Goal: Information Seeking & Learning: Compare options

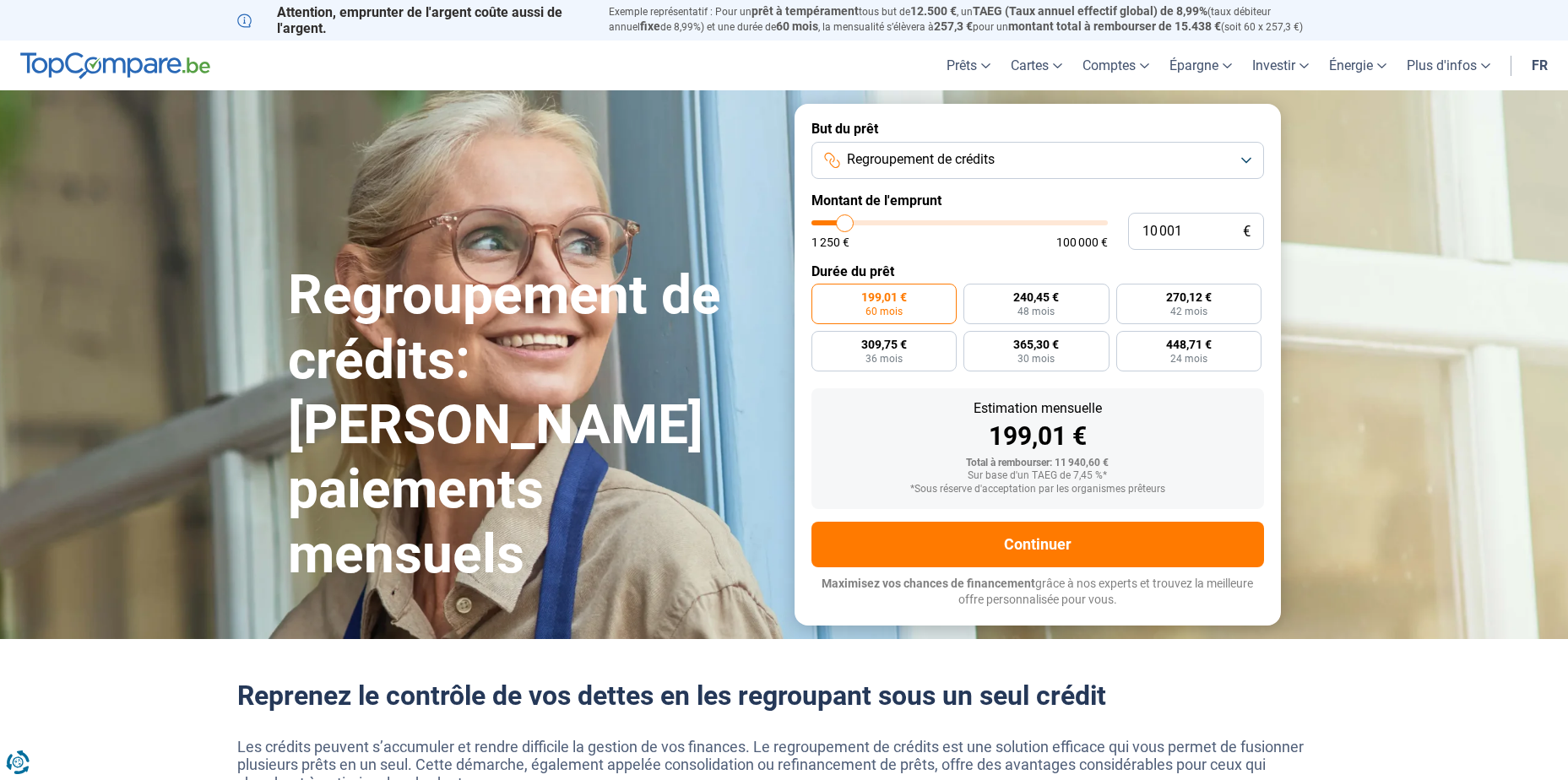
type input "11 500"
type input "11500"
type input "13 500"
type input "13500"
type input "16 500"
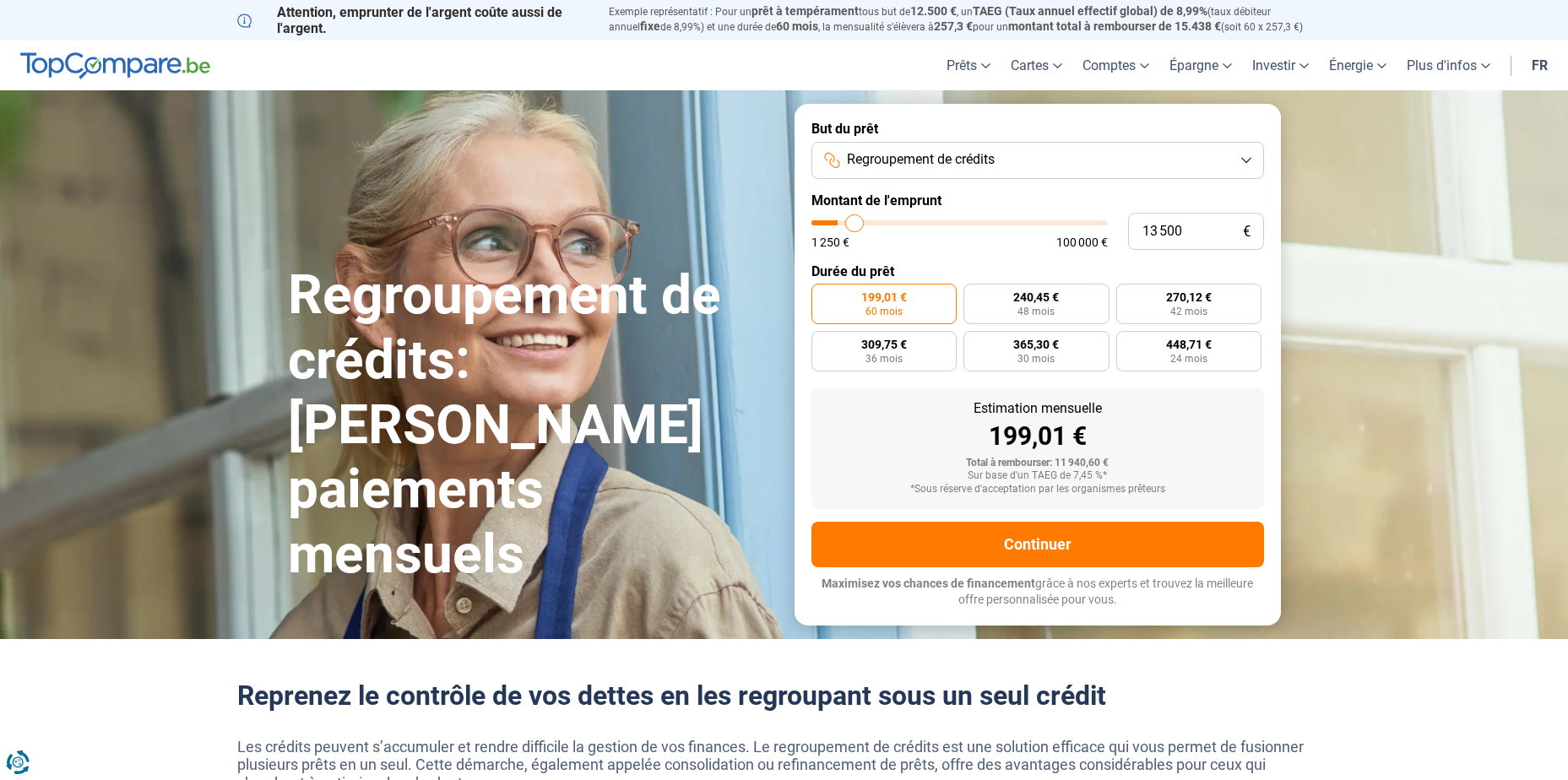
type input "16500"
type input "20 000"
type input "20000"
type input "24 250"
type input "24250"
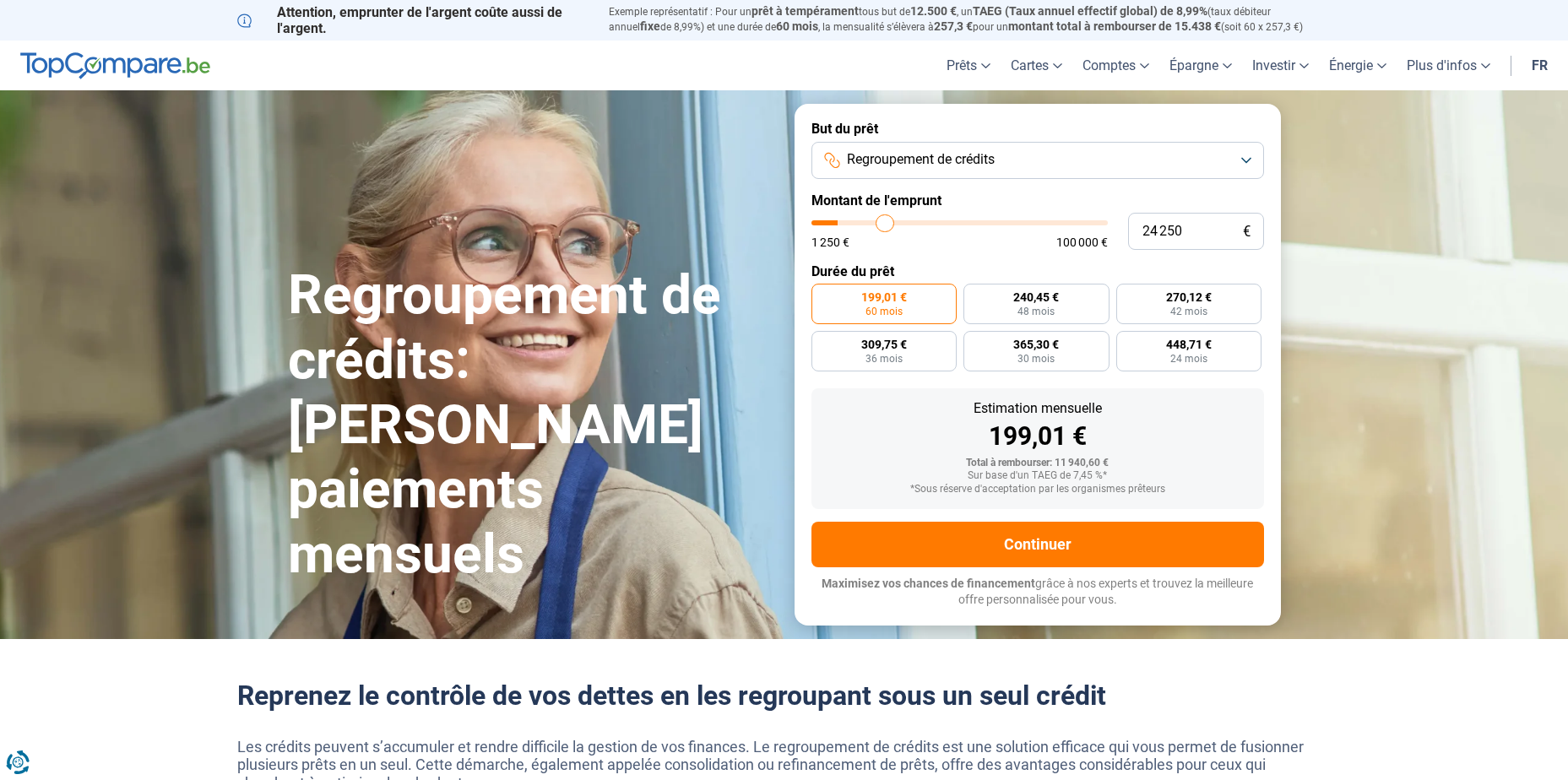
type input "28 000"
type input "28000"
type input "30 750"
type input "30750"
type input "32 250"
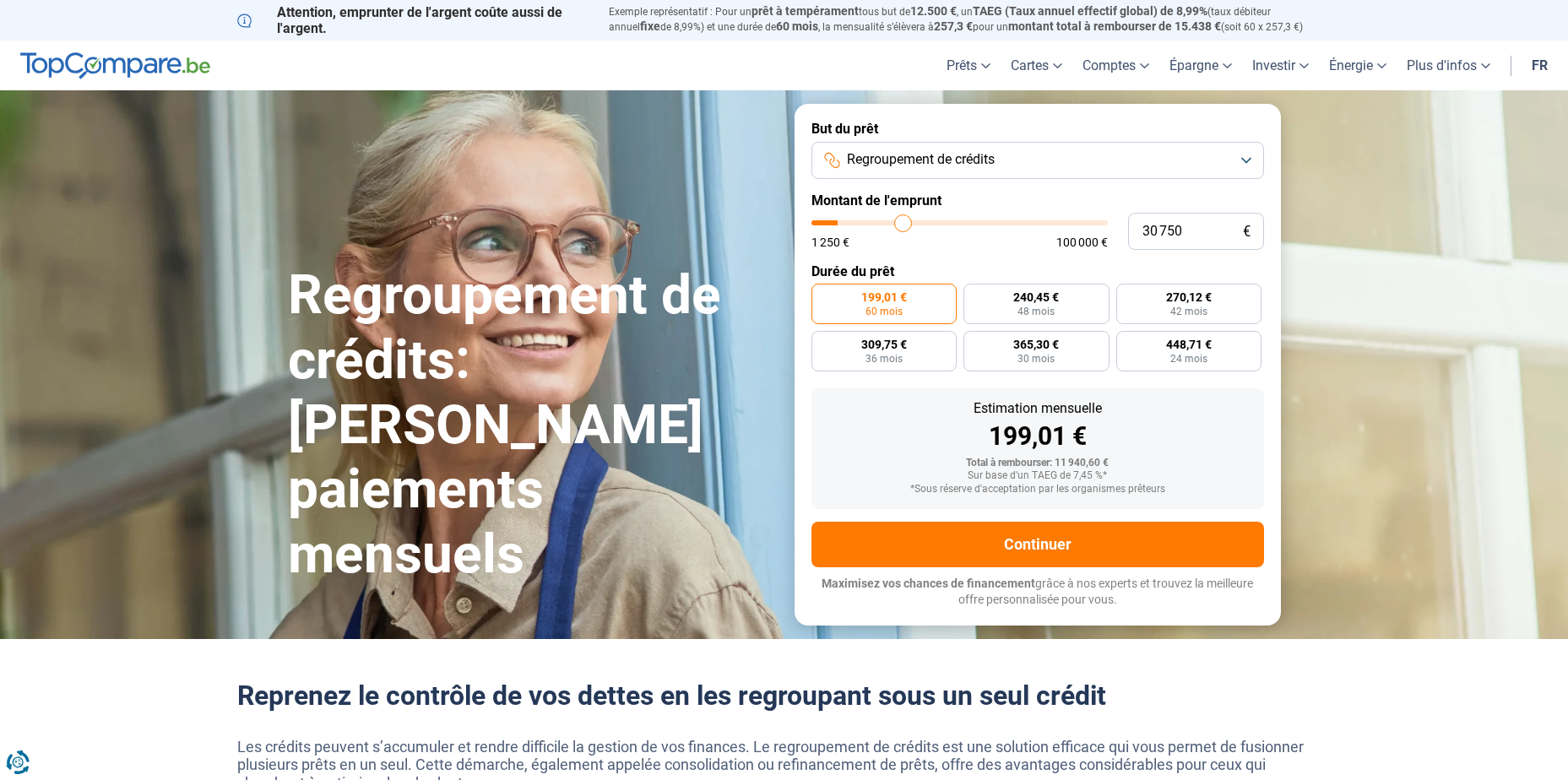
type input "32250"
type input "33 500"
type input "33500"
type input "35 000"
type input "35000"
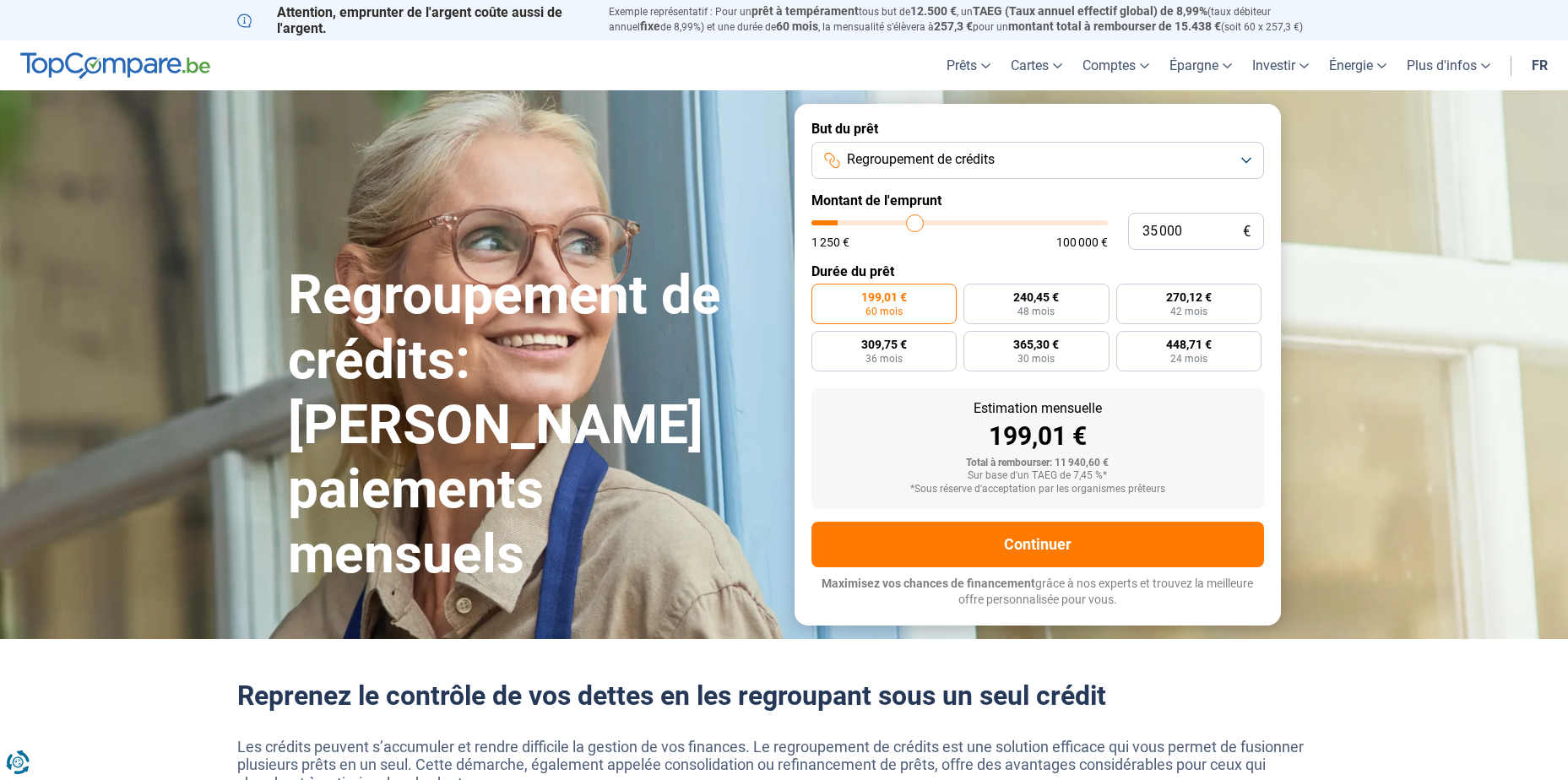
type input "40 750"
type input "40750"
type input "46 500"
type input "46500"
type input "54 000"
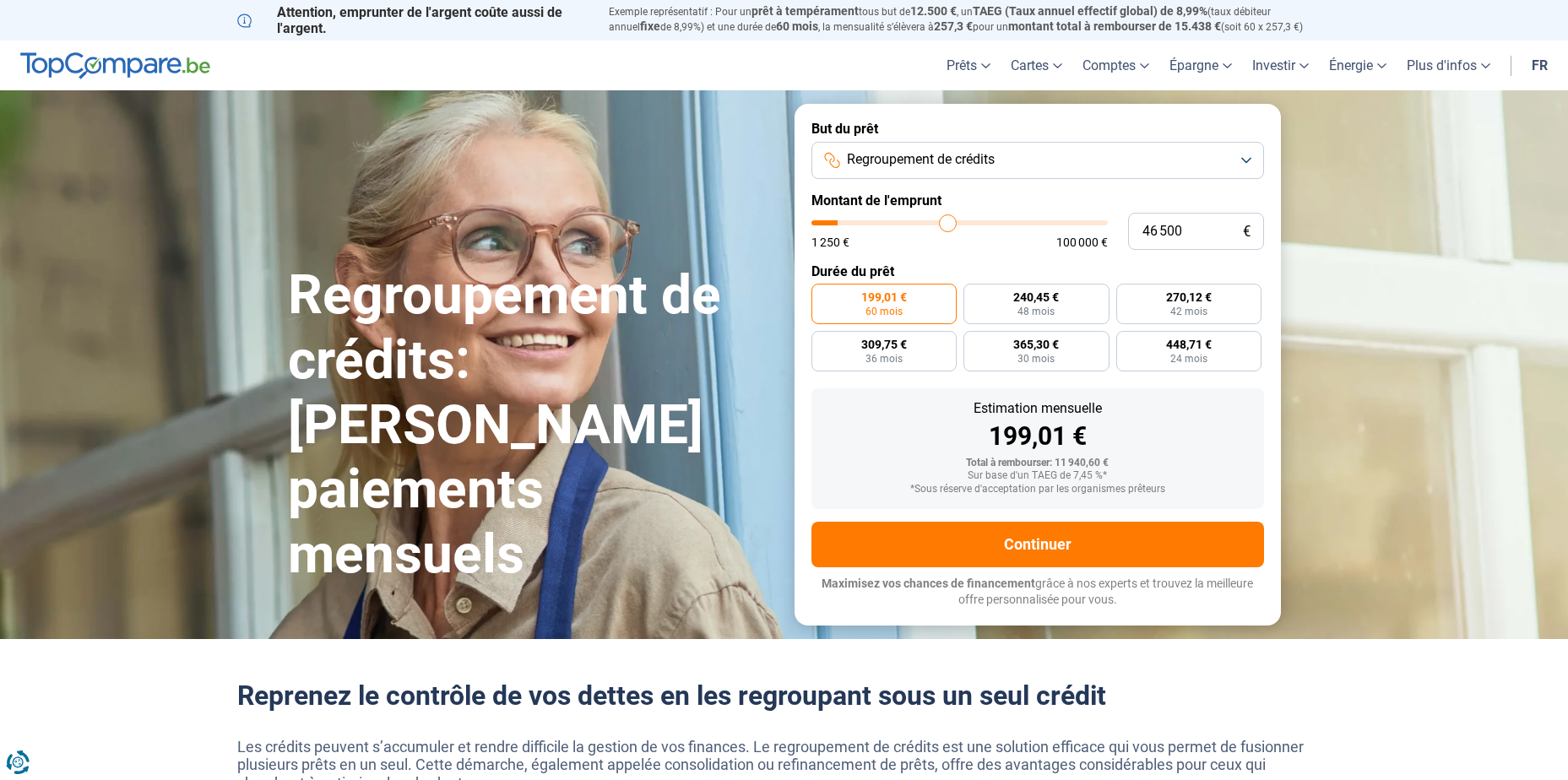
type input "54000"
type input "59 500"
type input "59500"
type input "63 750"
type input "63750"
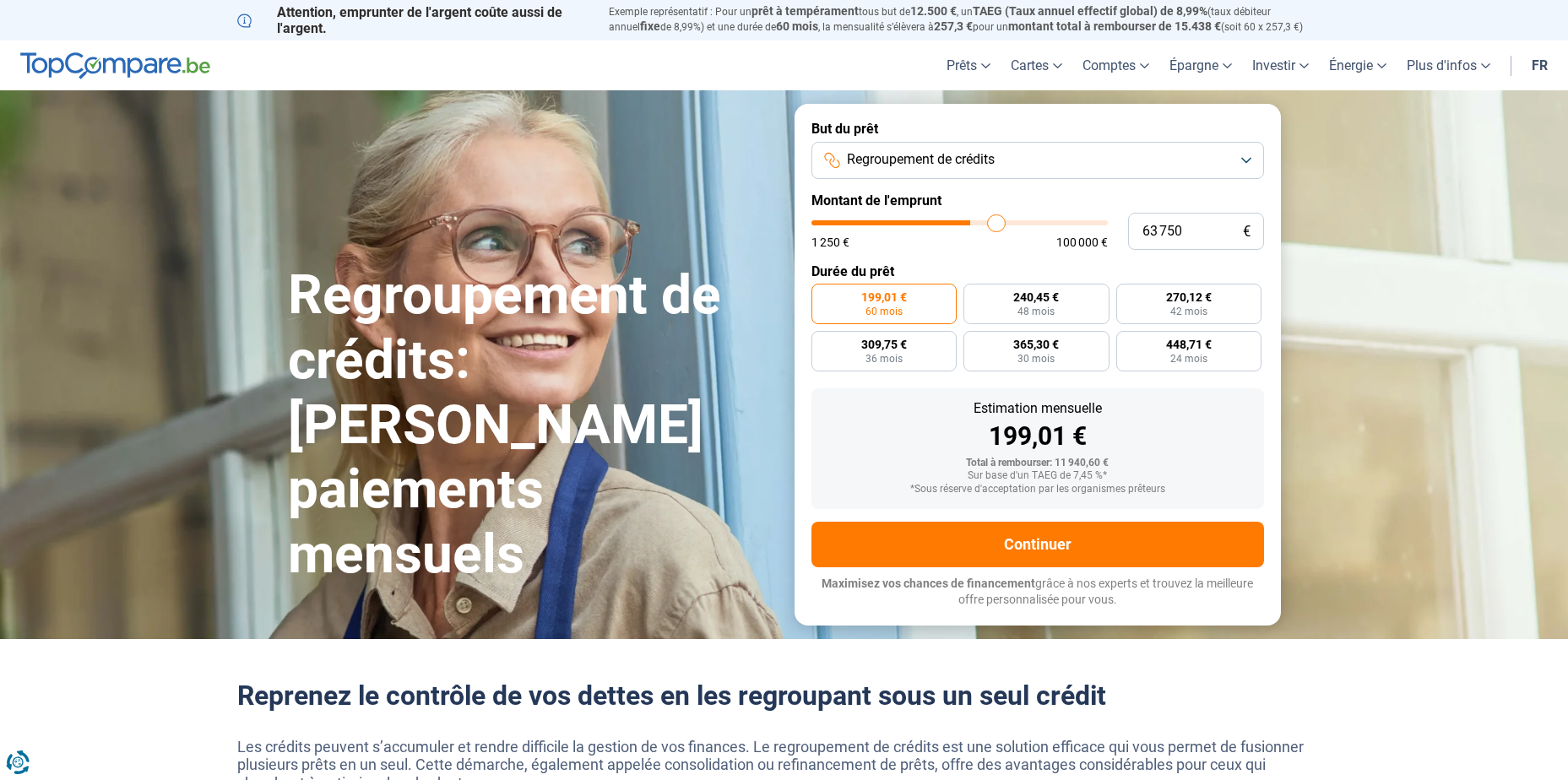
type input "66 000"
type input "66000"
type input "66 500"
type input "66500"
type input "66 750"
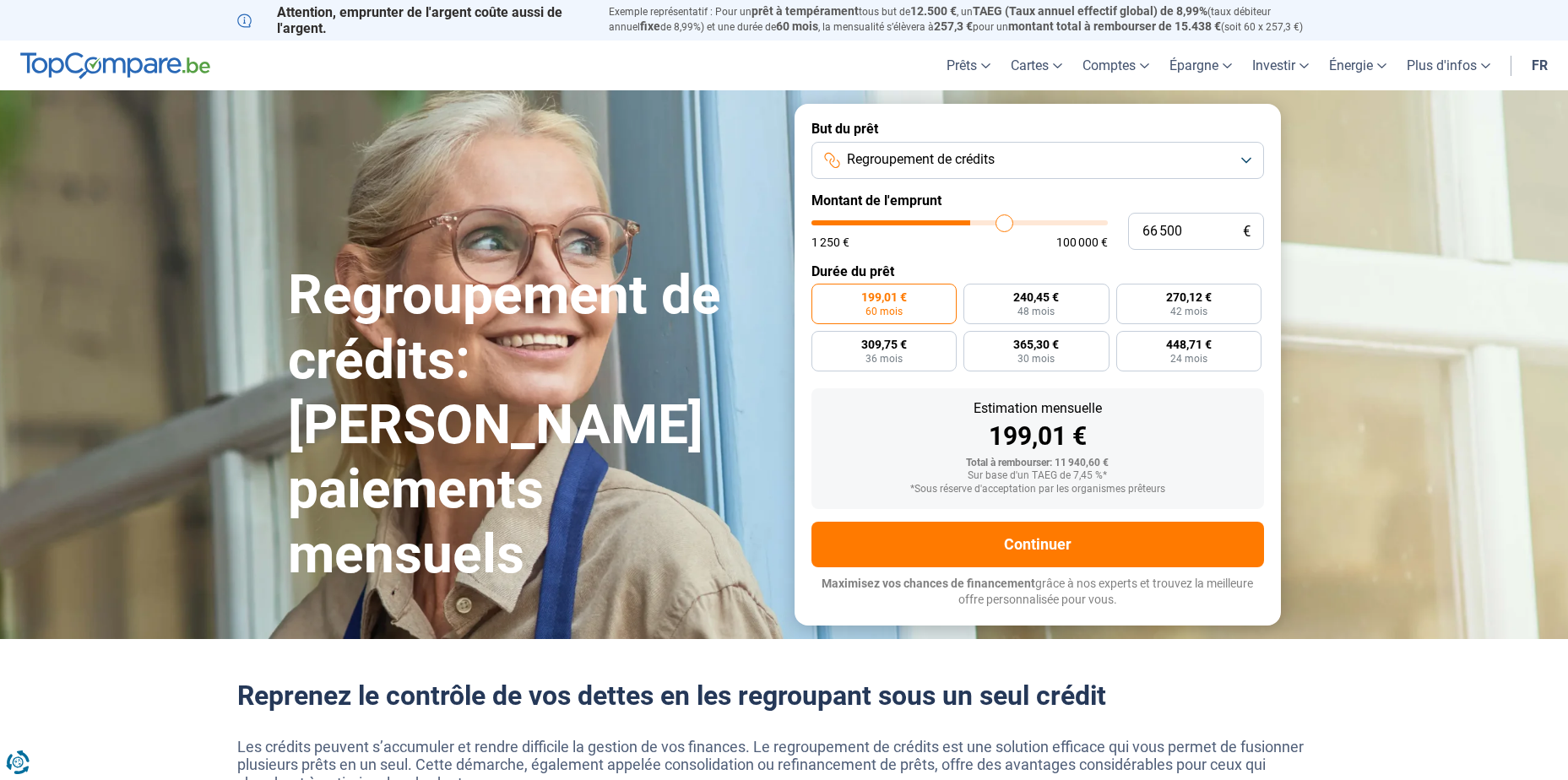
type input "66750"
type input "68 000"
type input "68000"
type input "70 500"
type input "70500"
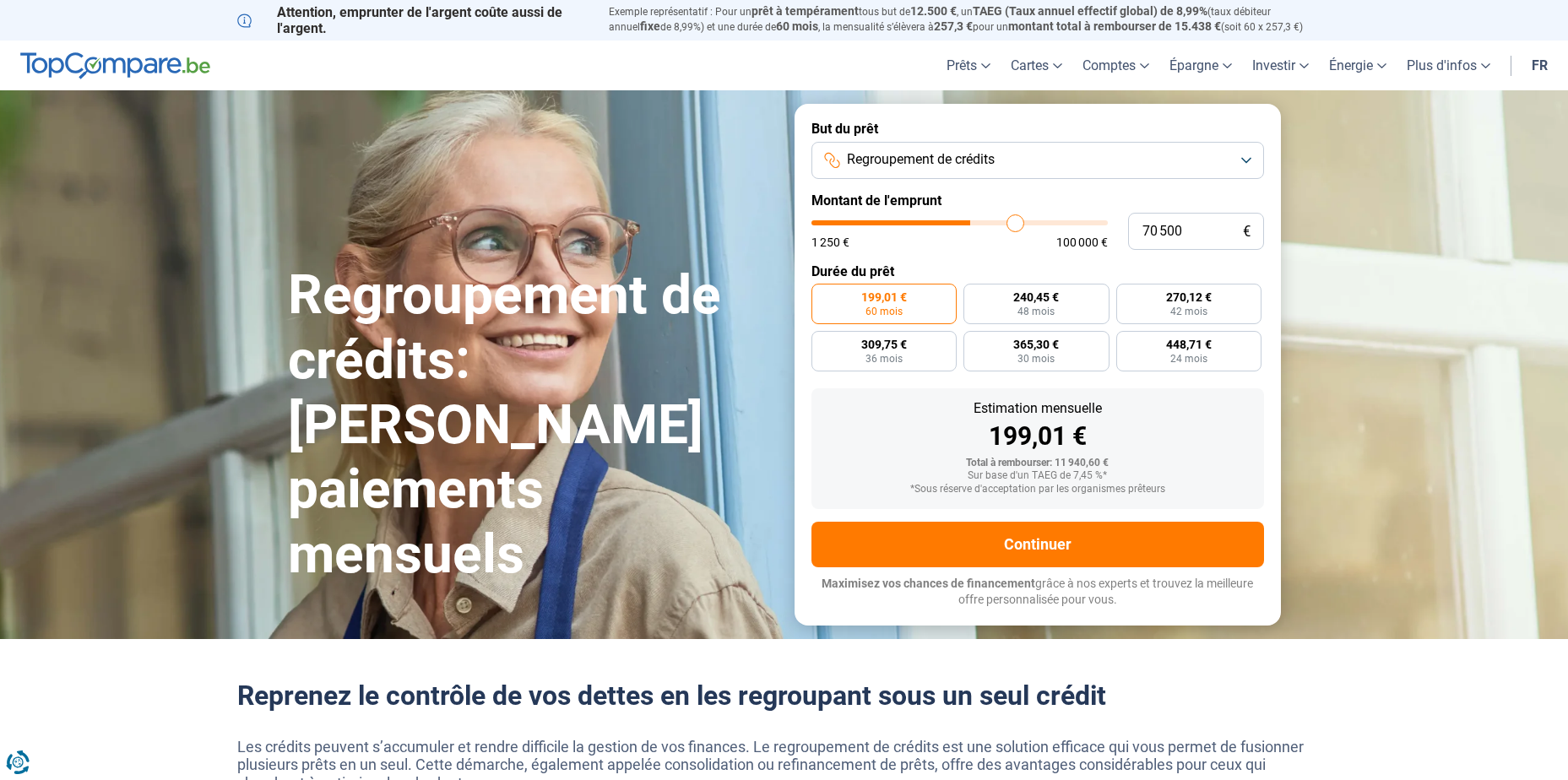
type input "74 750"
type input "74750"
type input "77 000"
type input "77000"
type input "78 000"
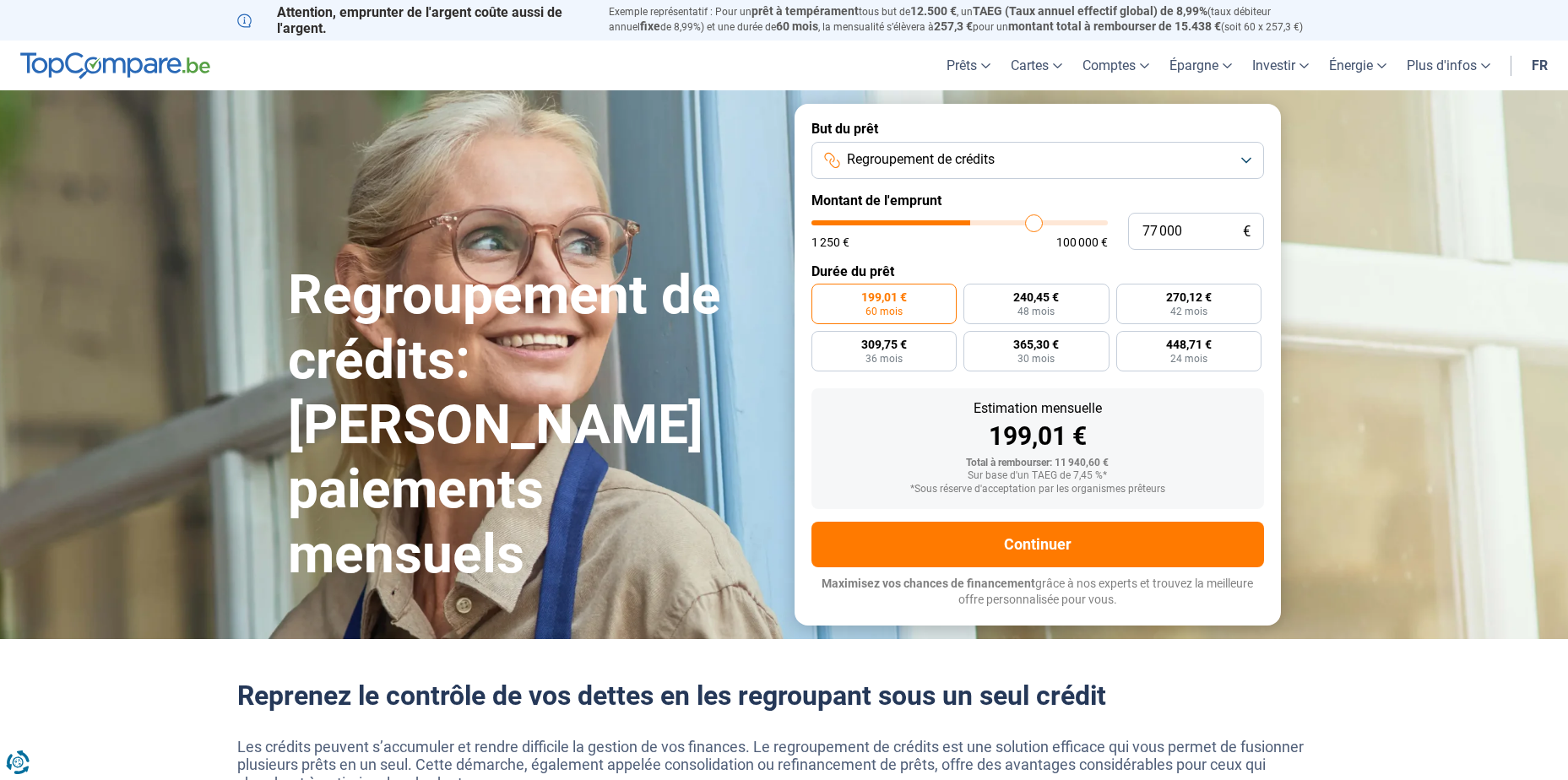
type input "78000"
type input "78 250"
type input "78250"
type input "78 750"
type input "78750"
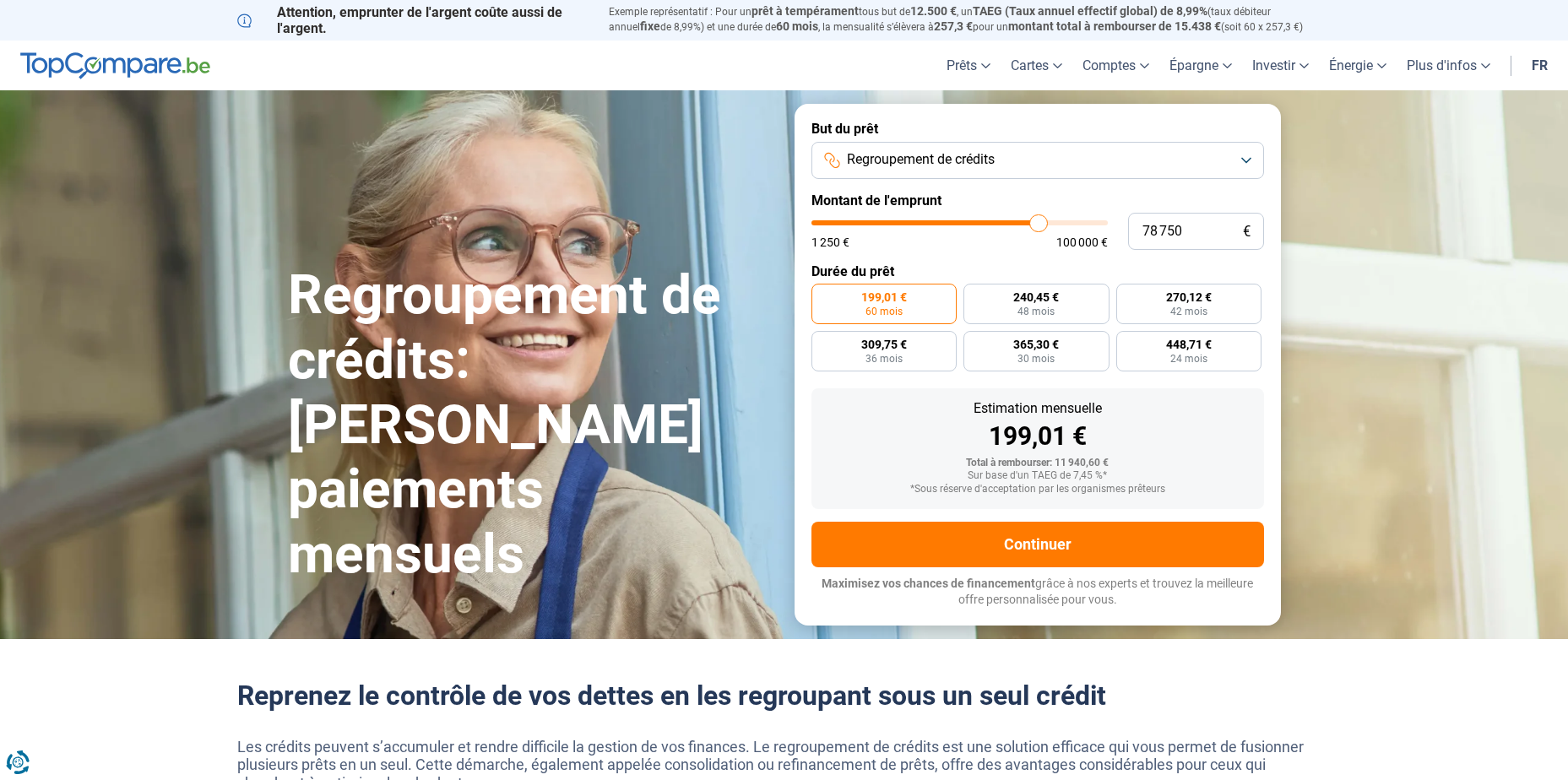
type input "80 000"
type input "80000"
type input "81 500"
type input "81500"
type input "83 750"
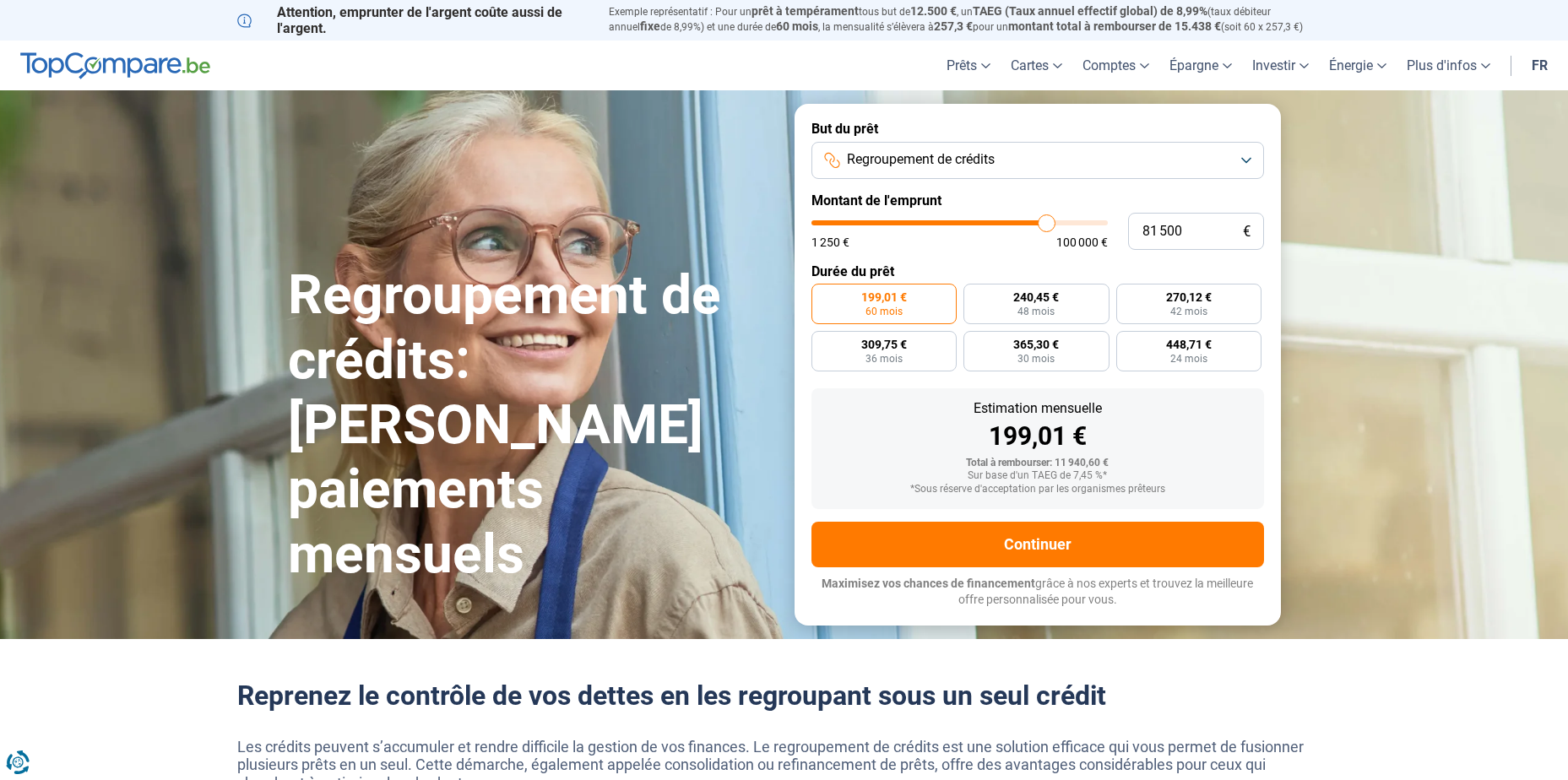
type input "83750"
type input "85 500"
type input "85500"
type input "86 000"
type input "86000"
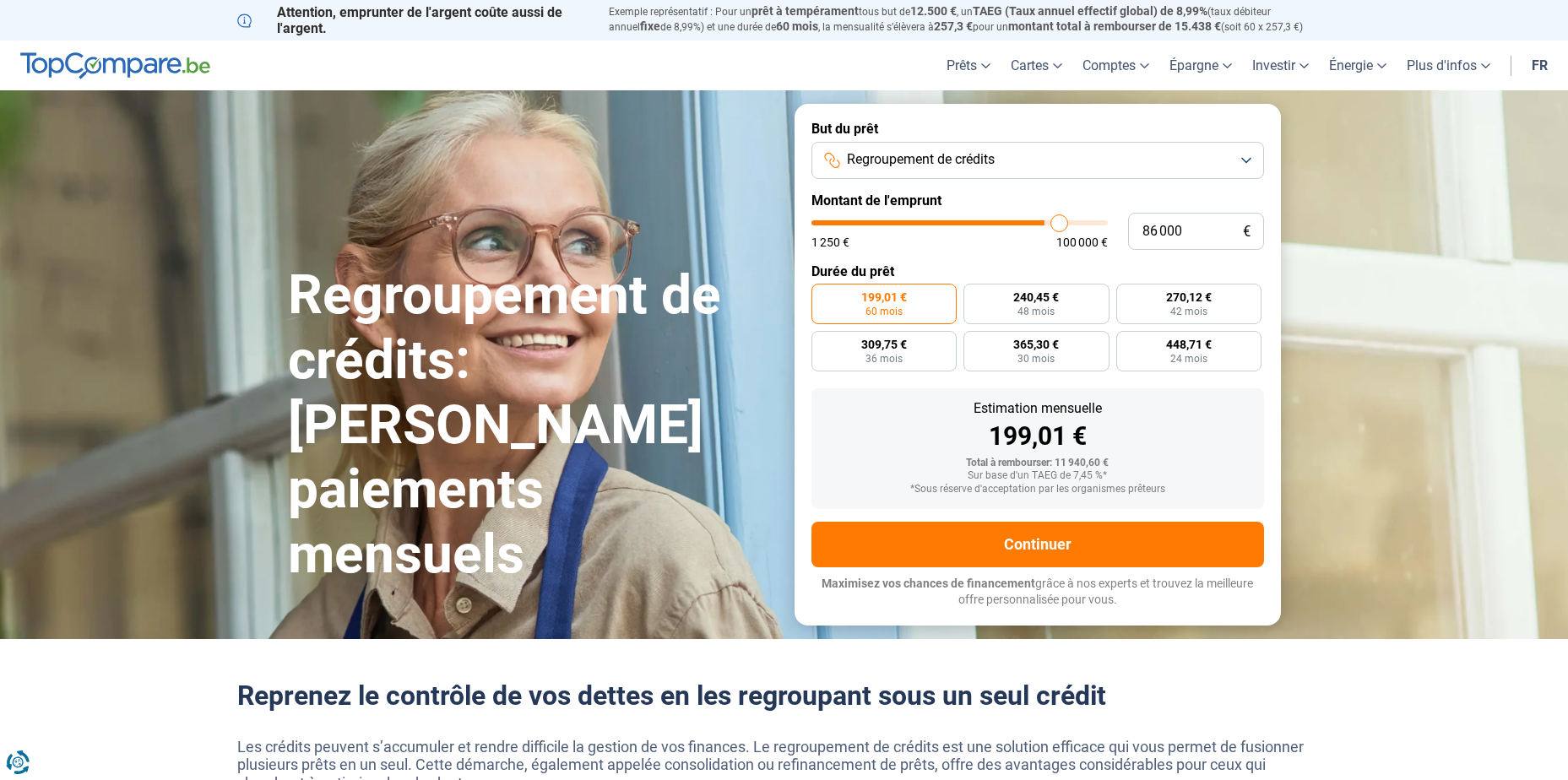
type input "86 750"
type input "86750"
type input "87 250"
type input "87250"
type input "88 750"
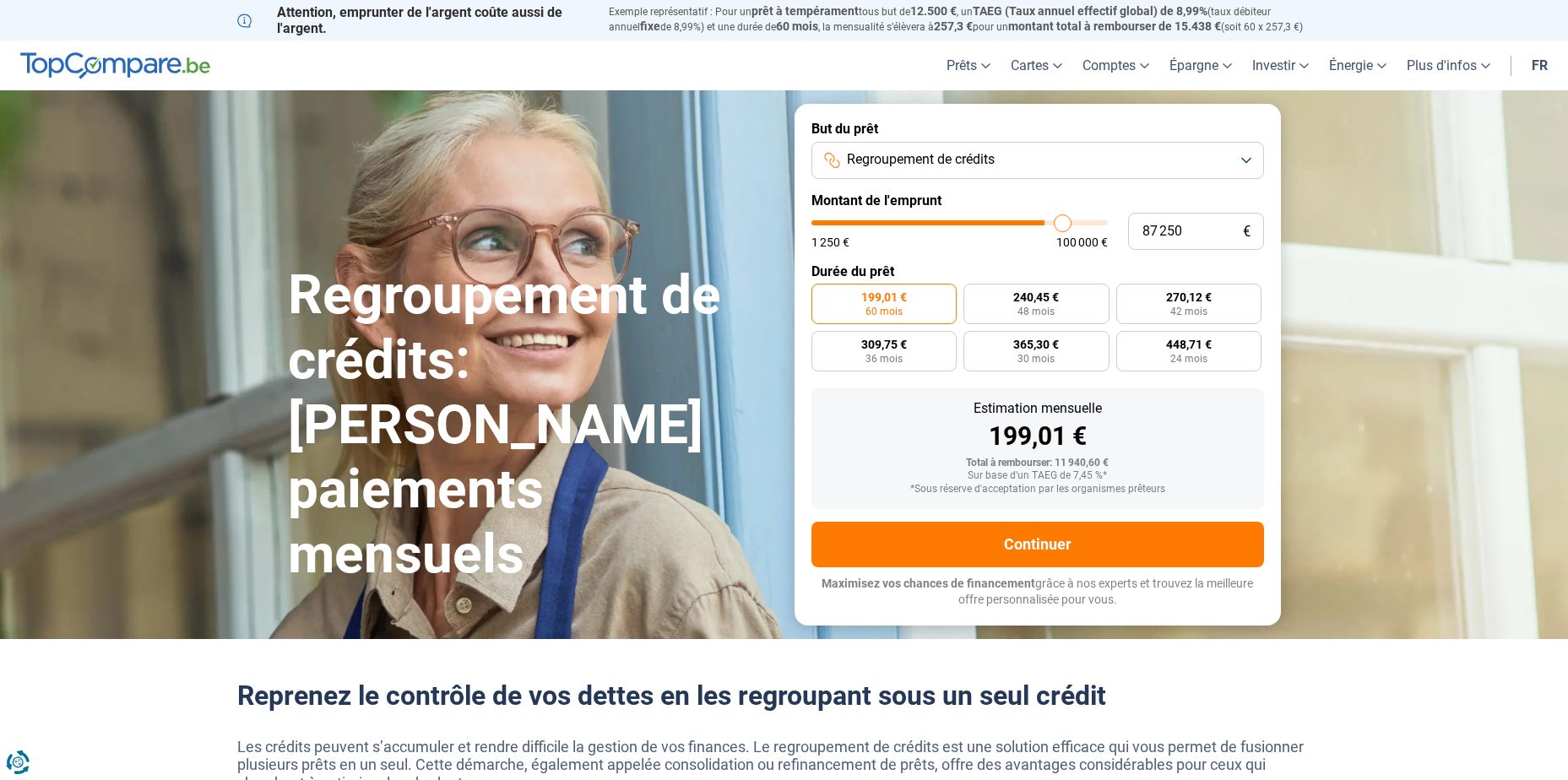
type input "88750"
type input "90 500"
type input "90500"
type input "92 000"
type input "92000"
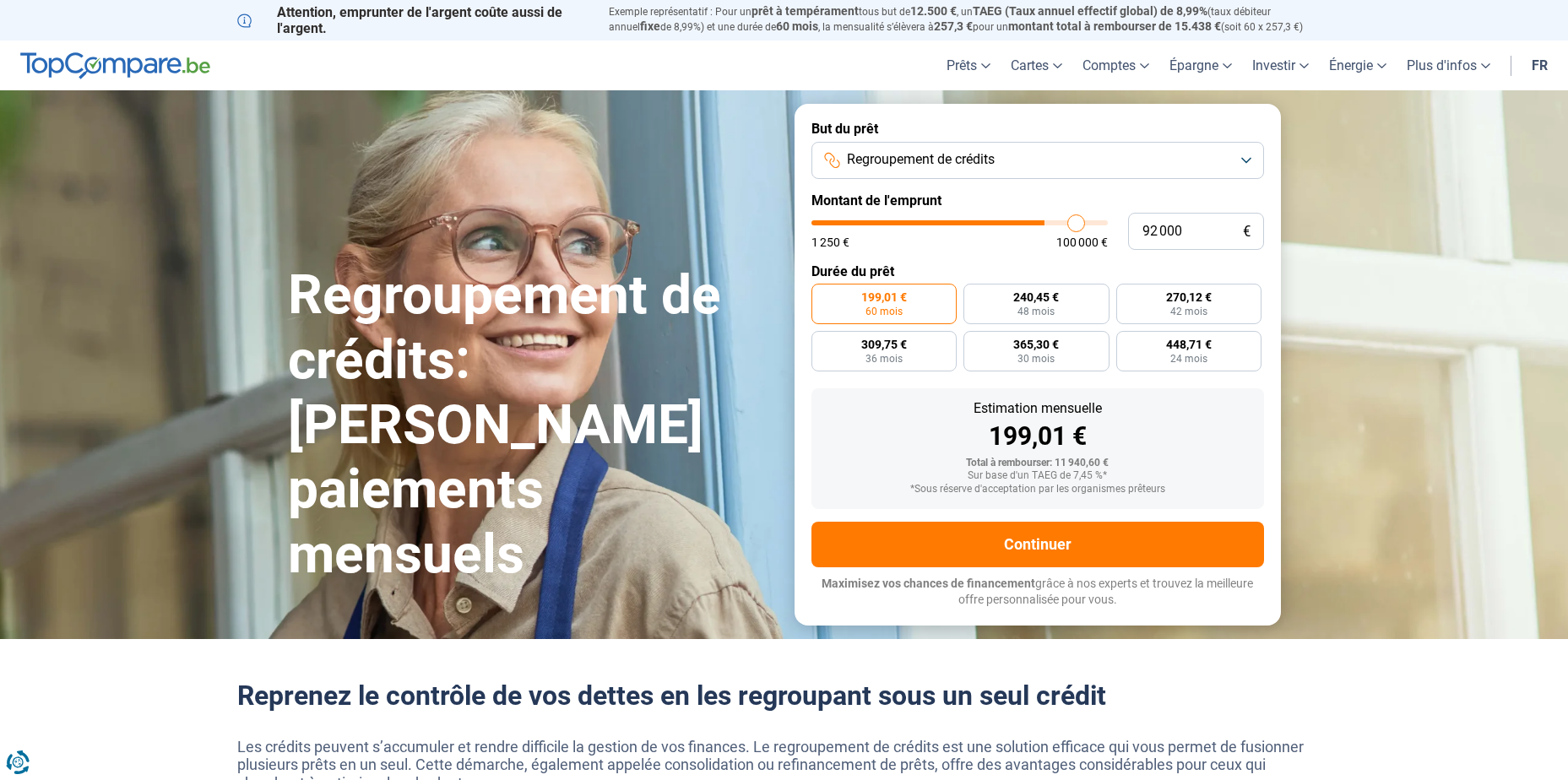
type input "92 500"
type input "92500"
type input "92 750"
type input "92750"
type input "92 500"
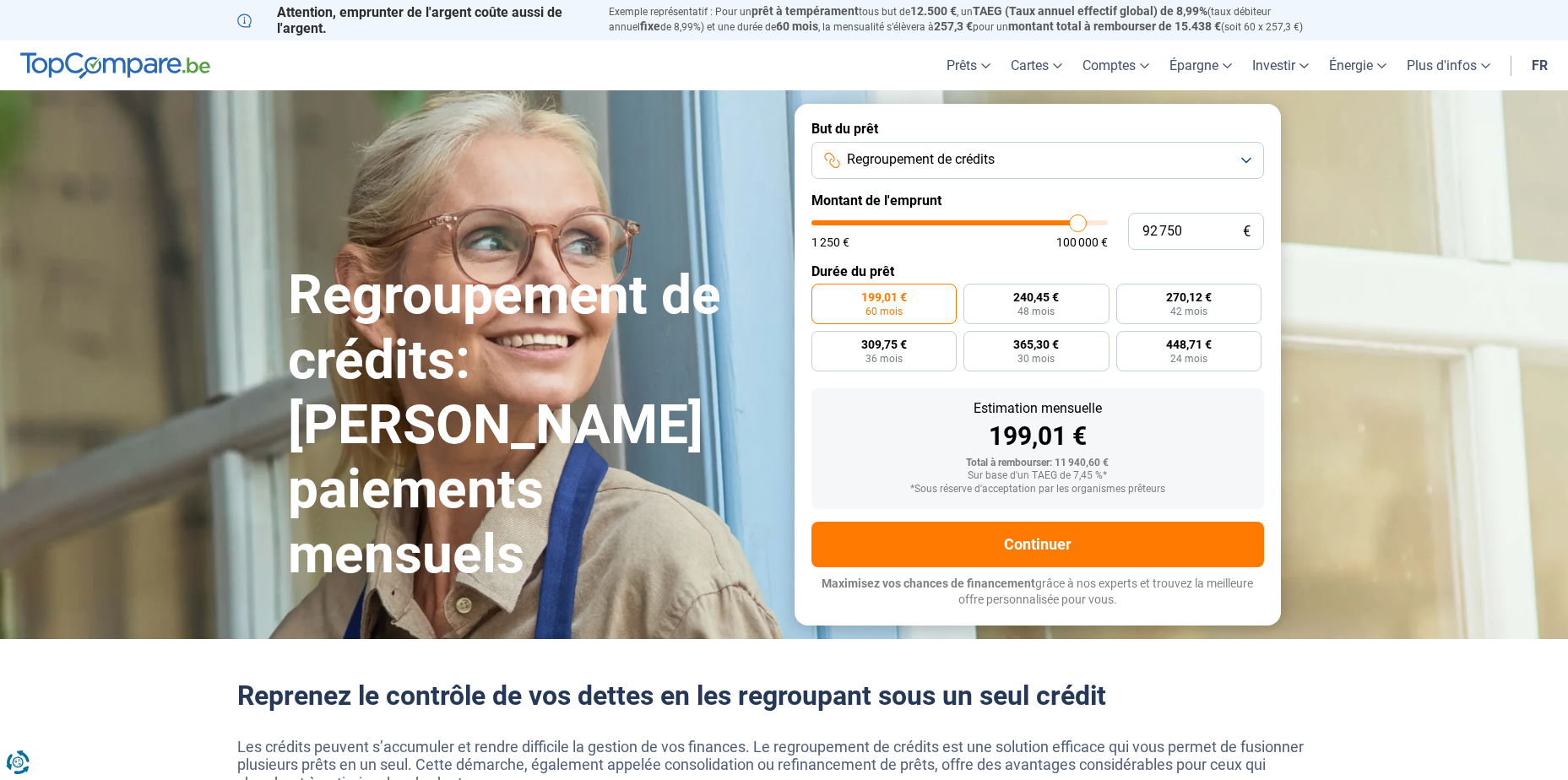
type input "92500"
type input "93 000"
type input "93000"
type input "94 000"
type input "94000"
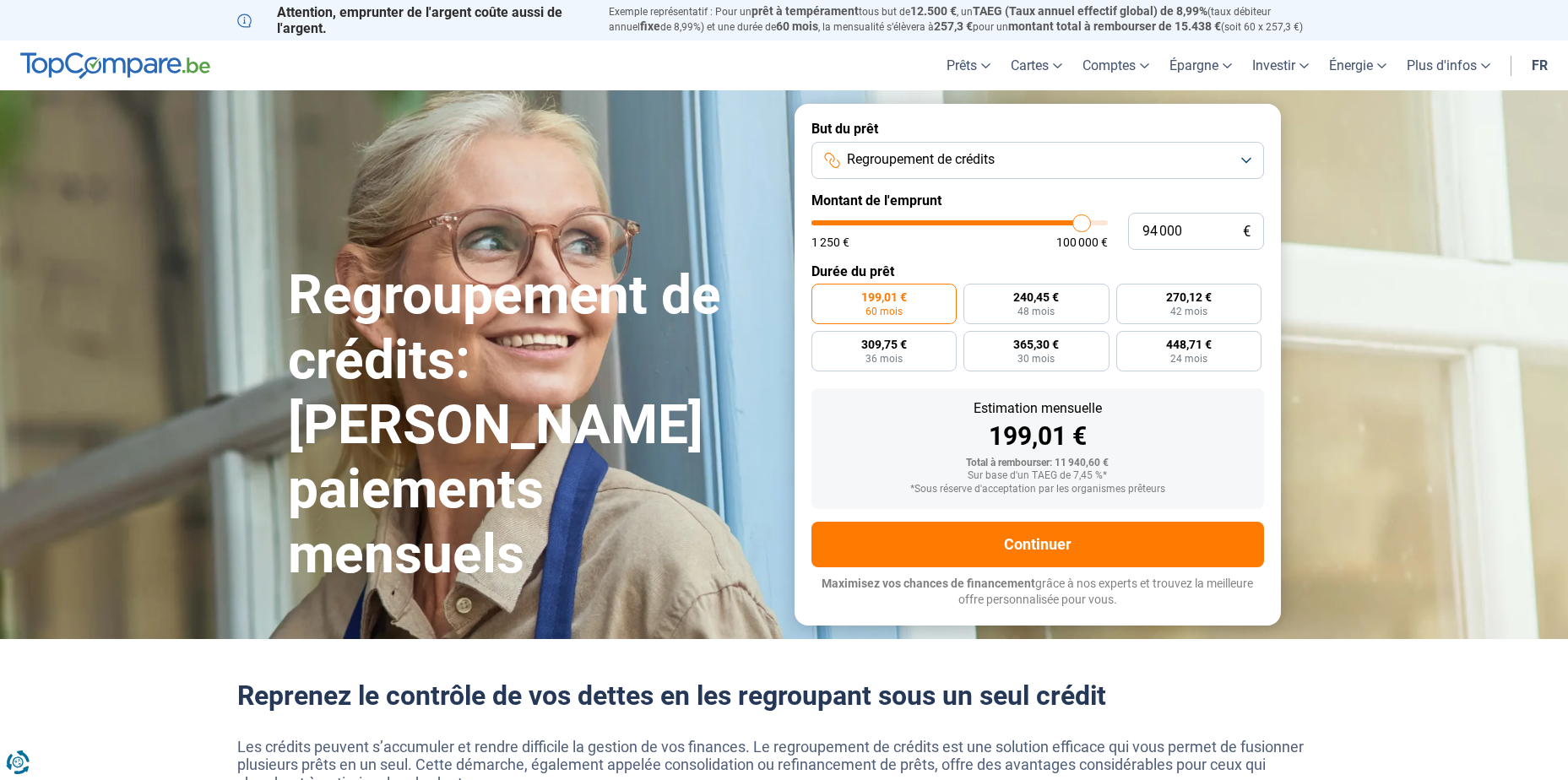
type input "94 500"
type input "94500"
type input "94 750"
type input "94750"
type input "95 000"
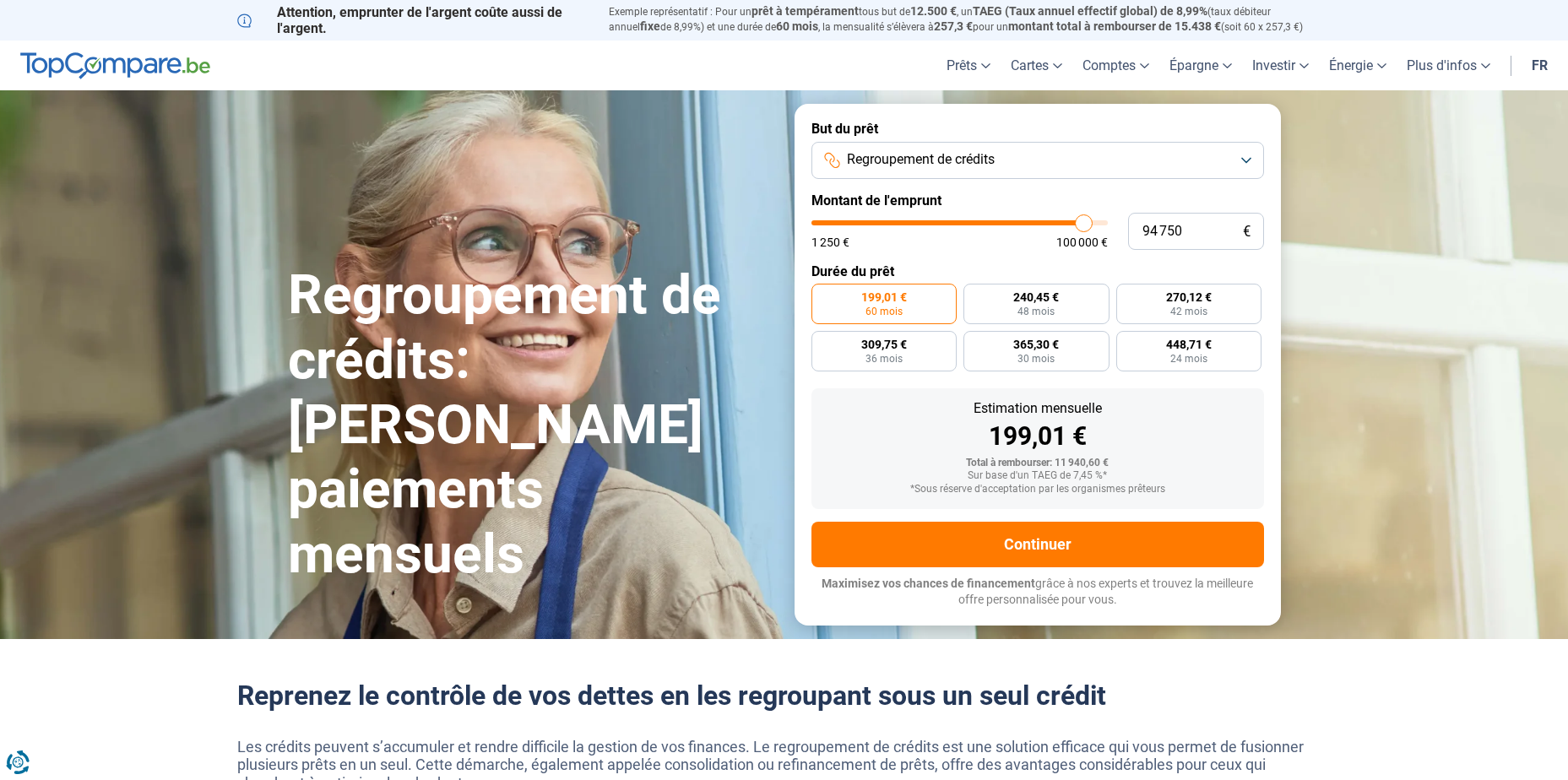
type input "95000"
type input "95 500"
type input "95500"
type input "95 750"
type input "95750"
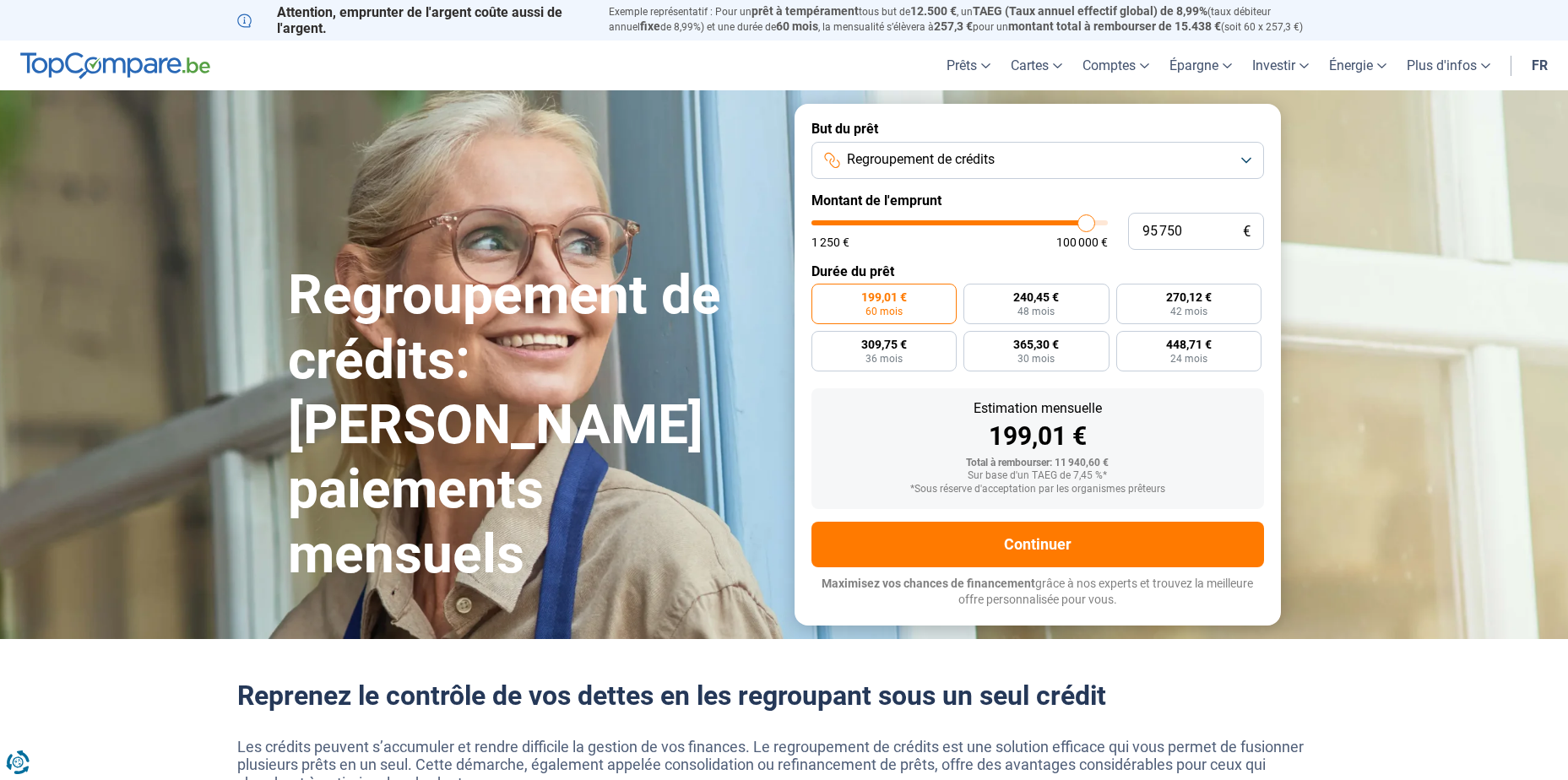
type input "96 000"
type input "96000"
type input "97 000"
type input "97000"
type input "97 750"
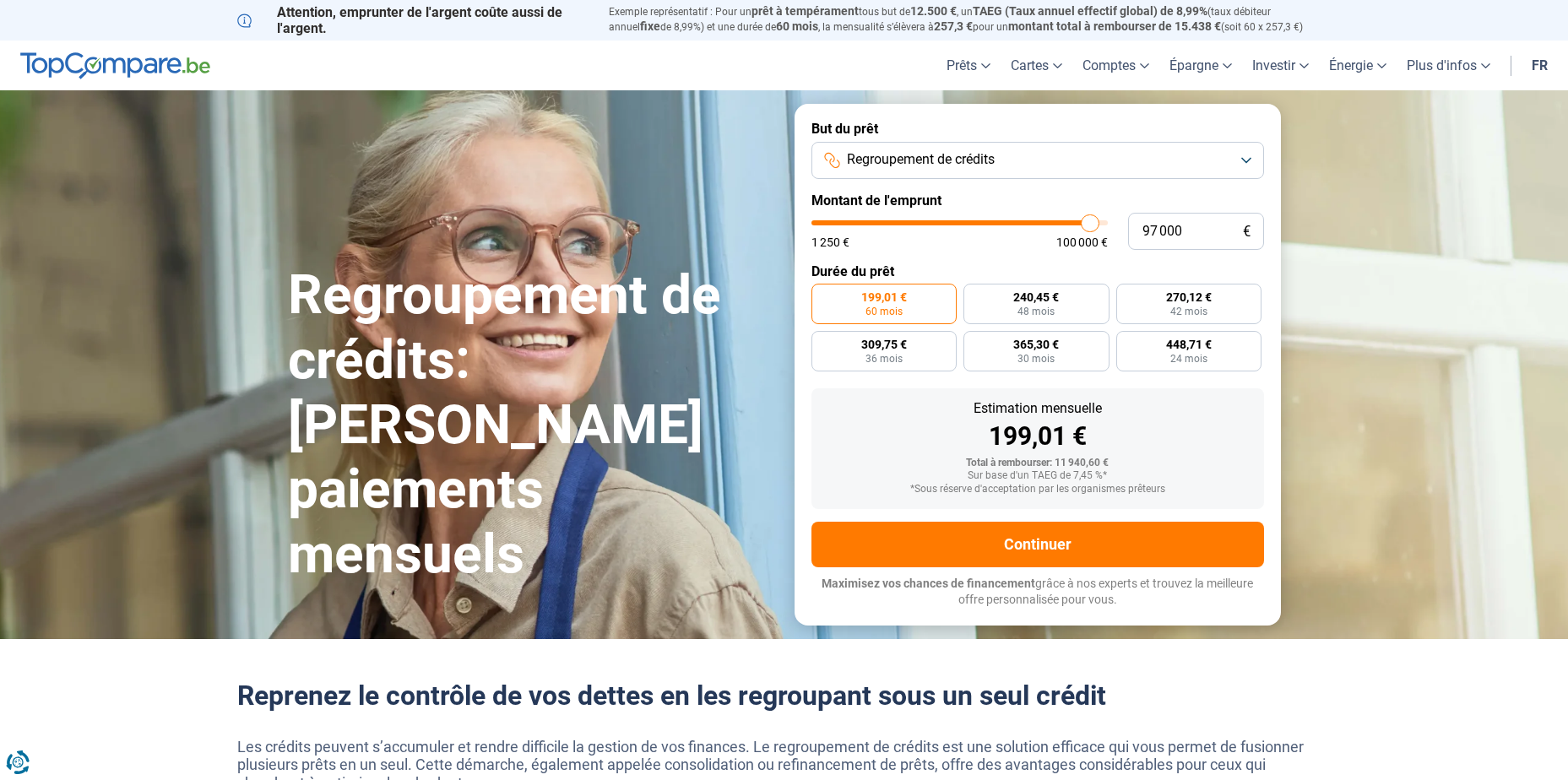
type input "97750"
type input "98 500"
type input "98500"
type input "98 750"
type input "98750"
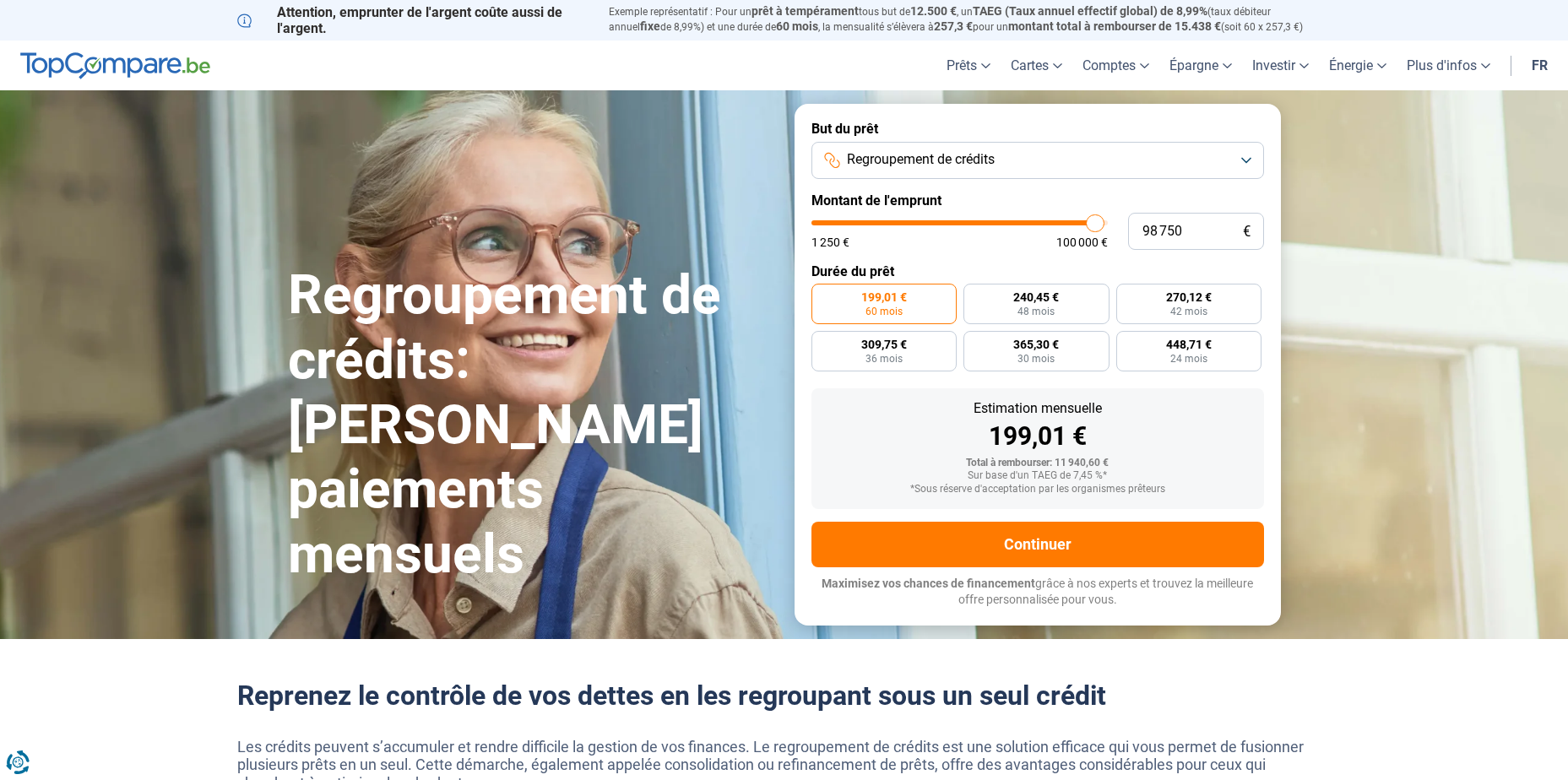
type input "99 250"
type input "99250"
type input "99 500"
type input "99500"
type input "100 000"
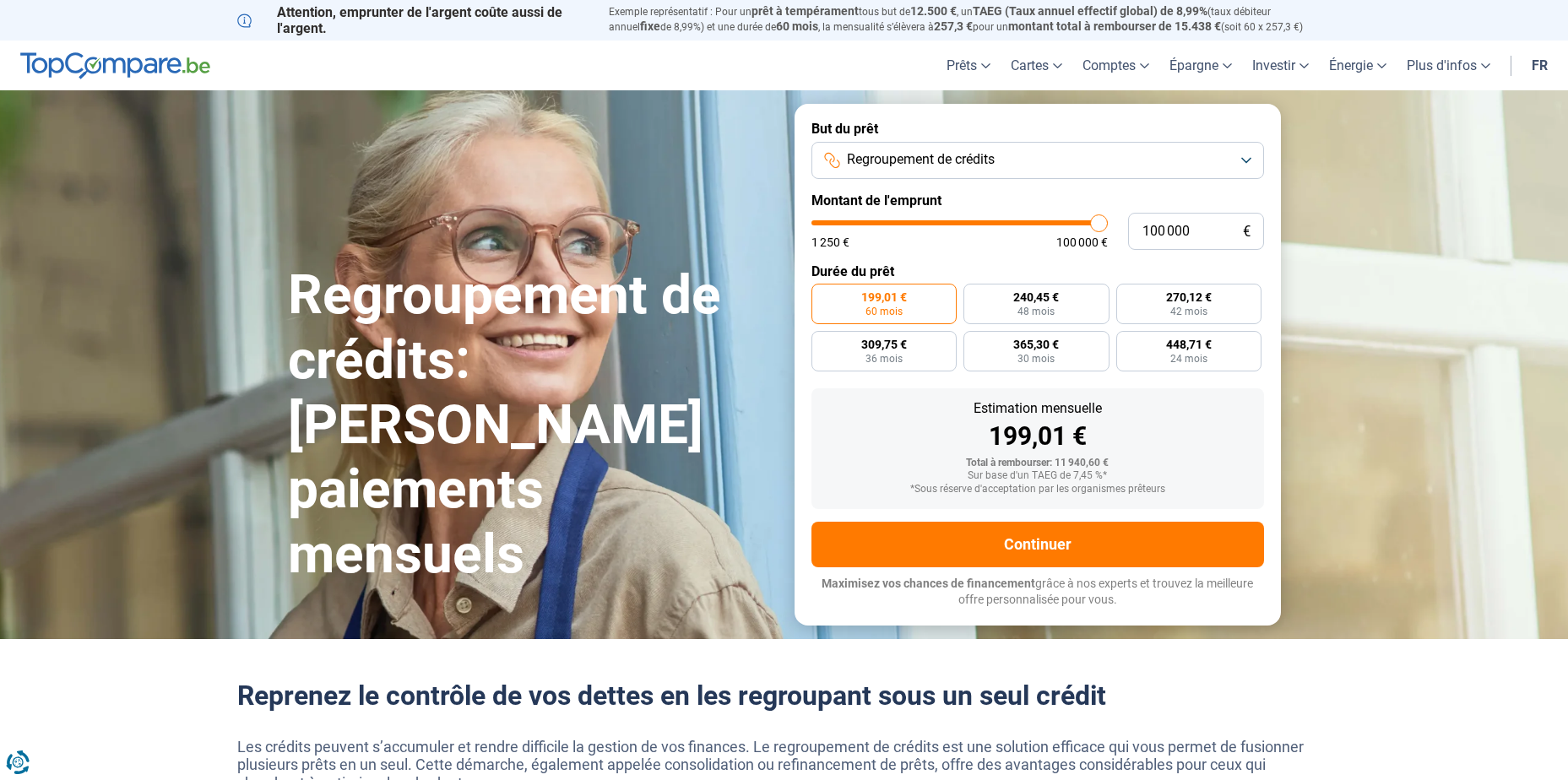
drag, startPoint x: 847, startPoint y: 221, endPoint x: 1099, endPoint y: 240, distance: 252.7
type input "100000"
click at [1099, 226] on input "range" at bounding box center [960, 223] width 296 height 5
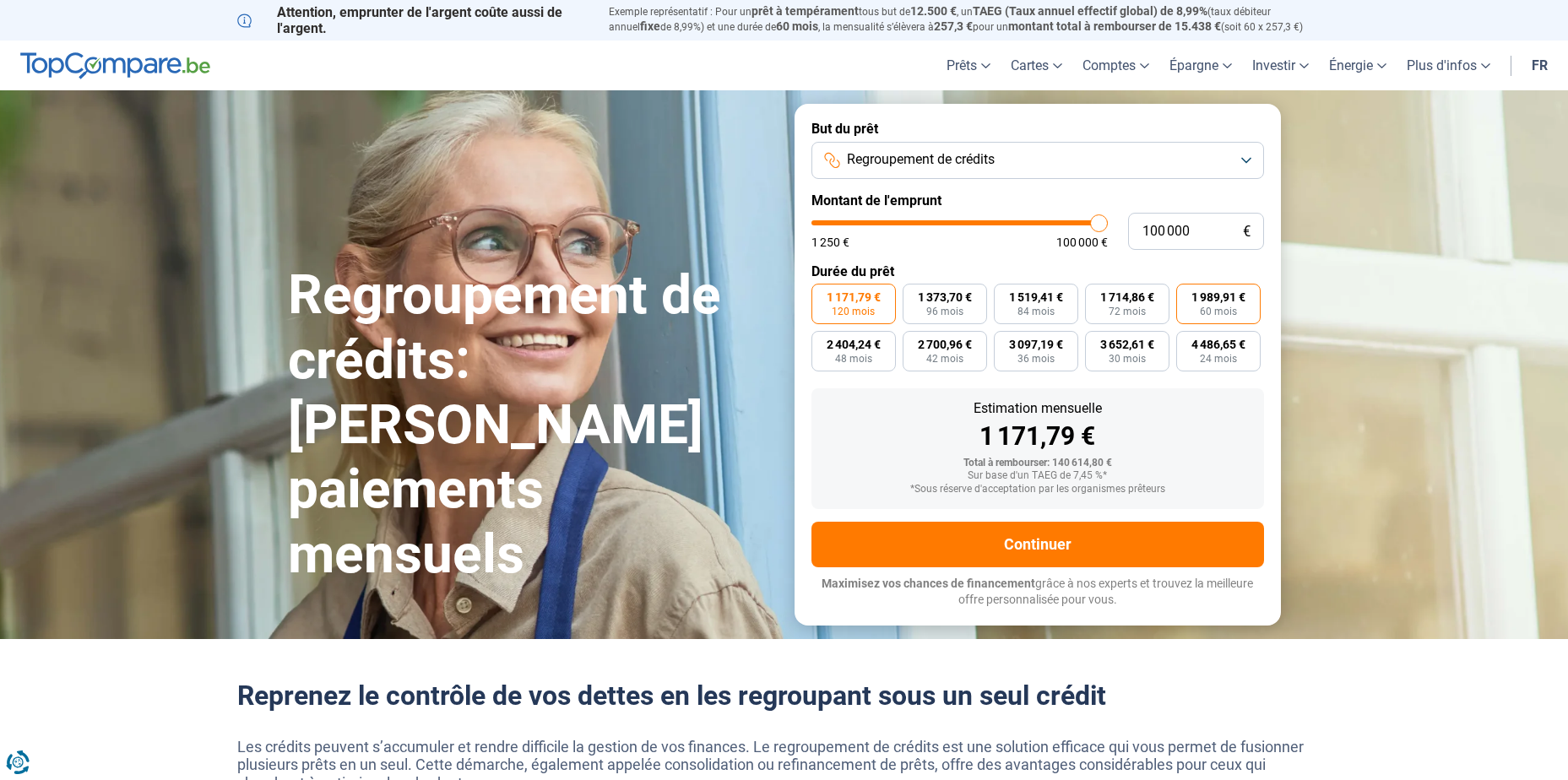
click at [1228, 308] on span "60 mois" at bounding box center [1219, 312] width 37 height 10
click at [1187, 295] on input "1 989,91 € 60 mois" at bounding box center [1181, 289] width 11 height 11
radio input "true"
click at [1228, 308] on span "60 mois" at bounding box center [1219, 312] width 37 height 10
click at [1187, 295] on input "1 989,91 € 60 mois" at bounding box center [1181, 289] width 11 height 11
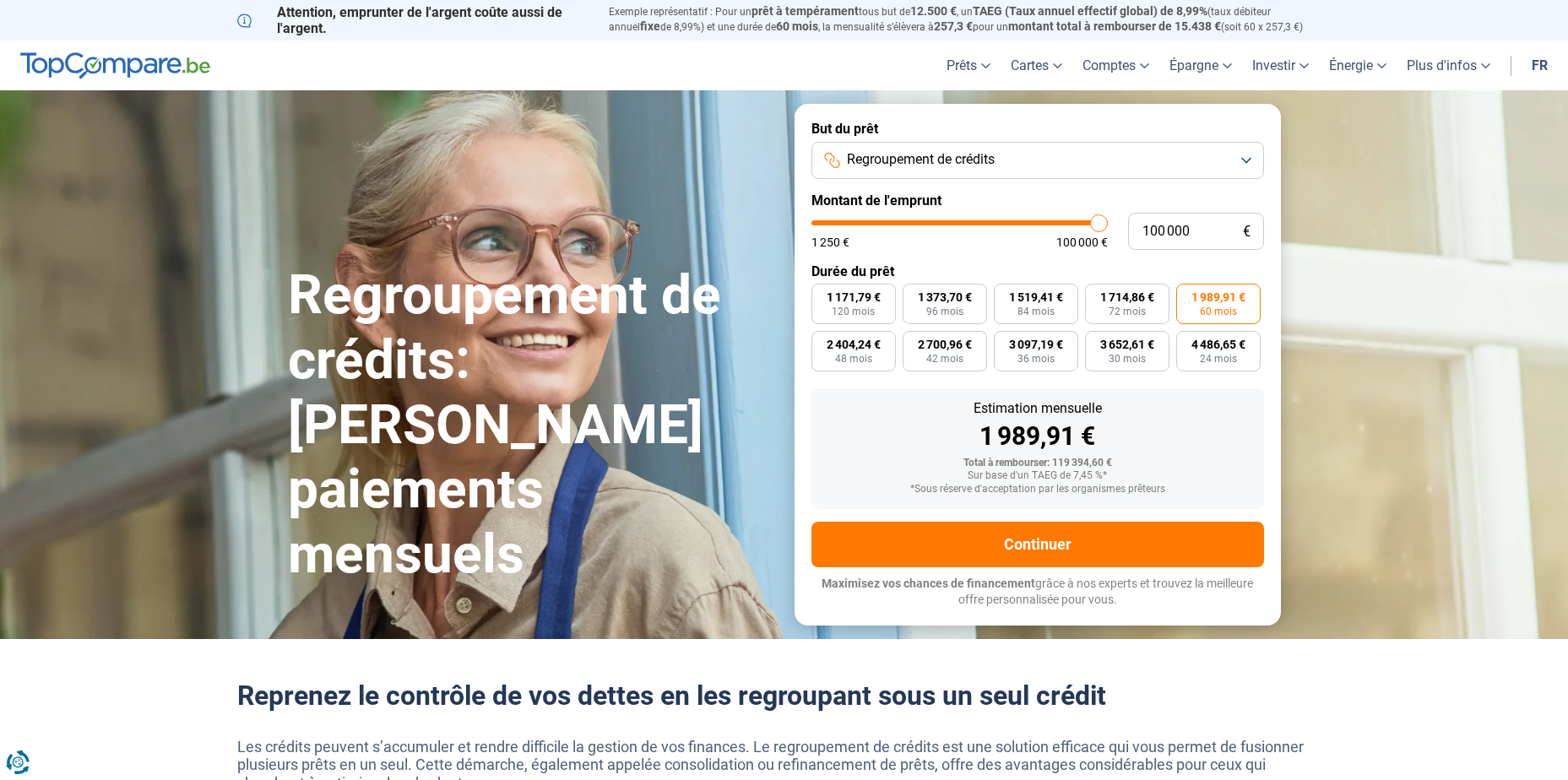
type input "99 500"
type input "99500"
type input "99 000"
type input "99000"
type input "98 750"
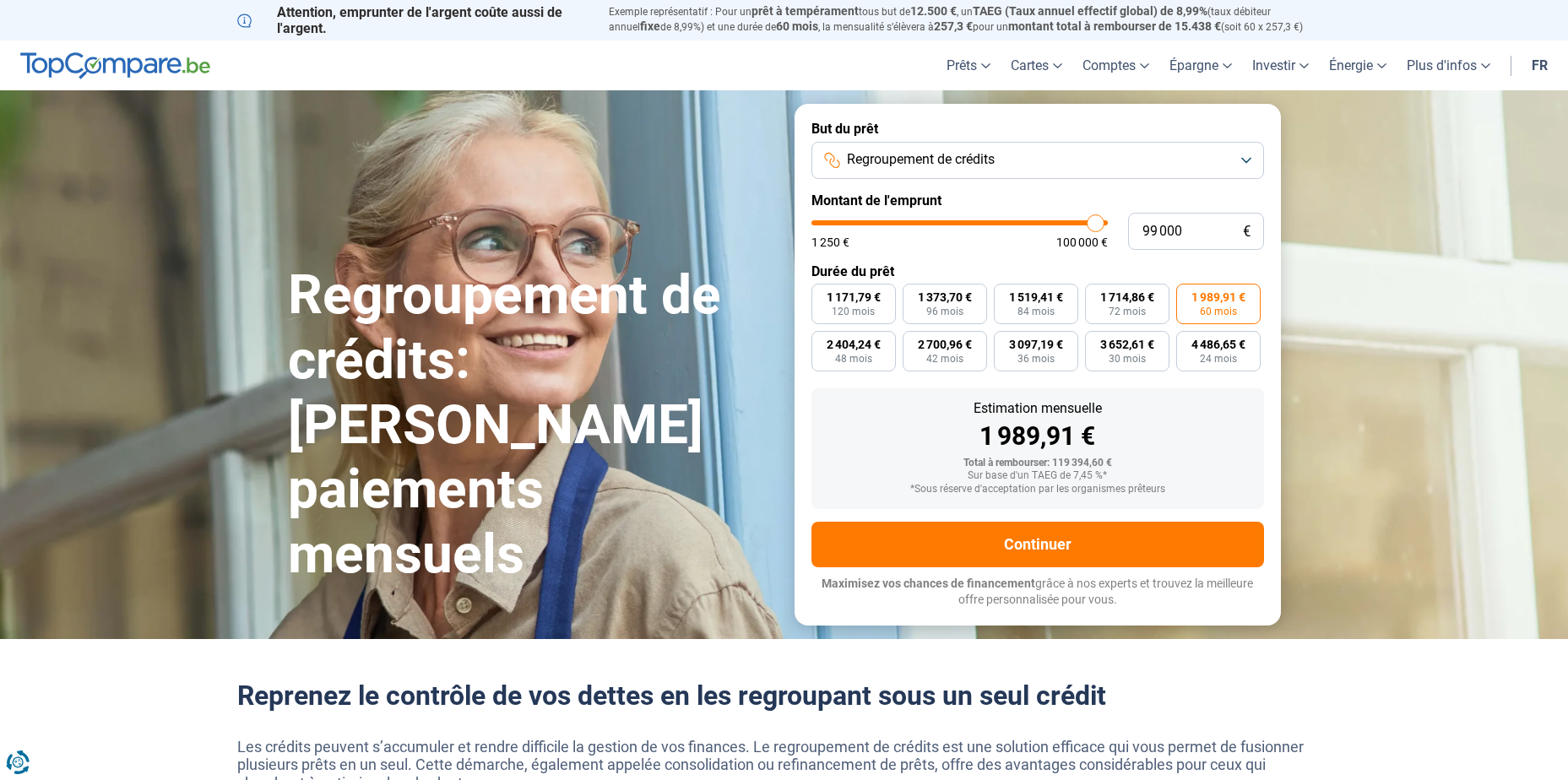
type input "98750"
type input "98 500"
type input "98500"
type input "97 750"
type input "97750"
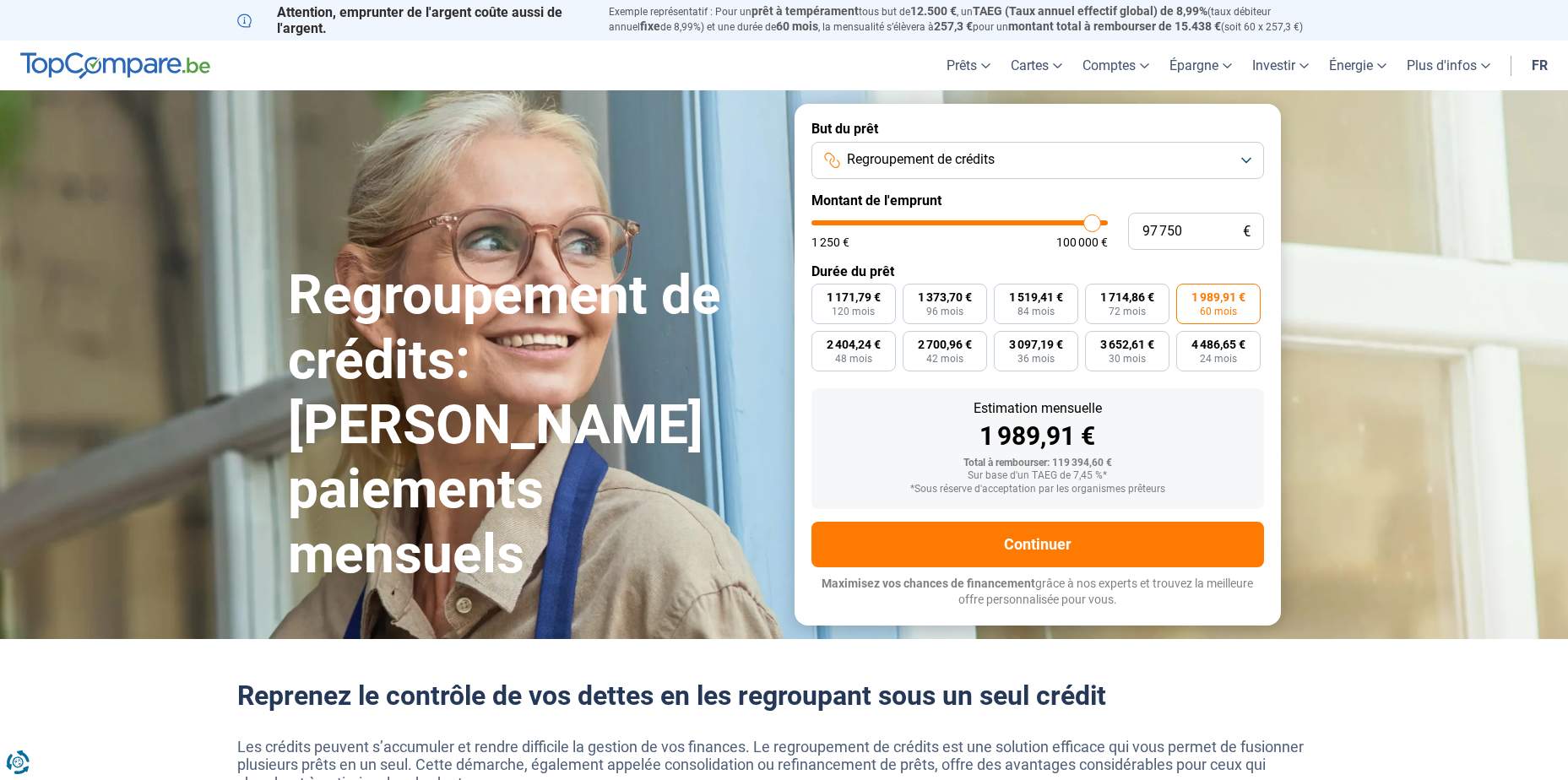
type input "97 500"
type input "97500"
type input "97 250"
type input "97250"
type input "96 500"
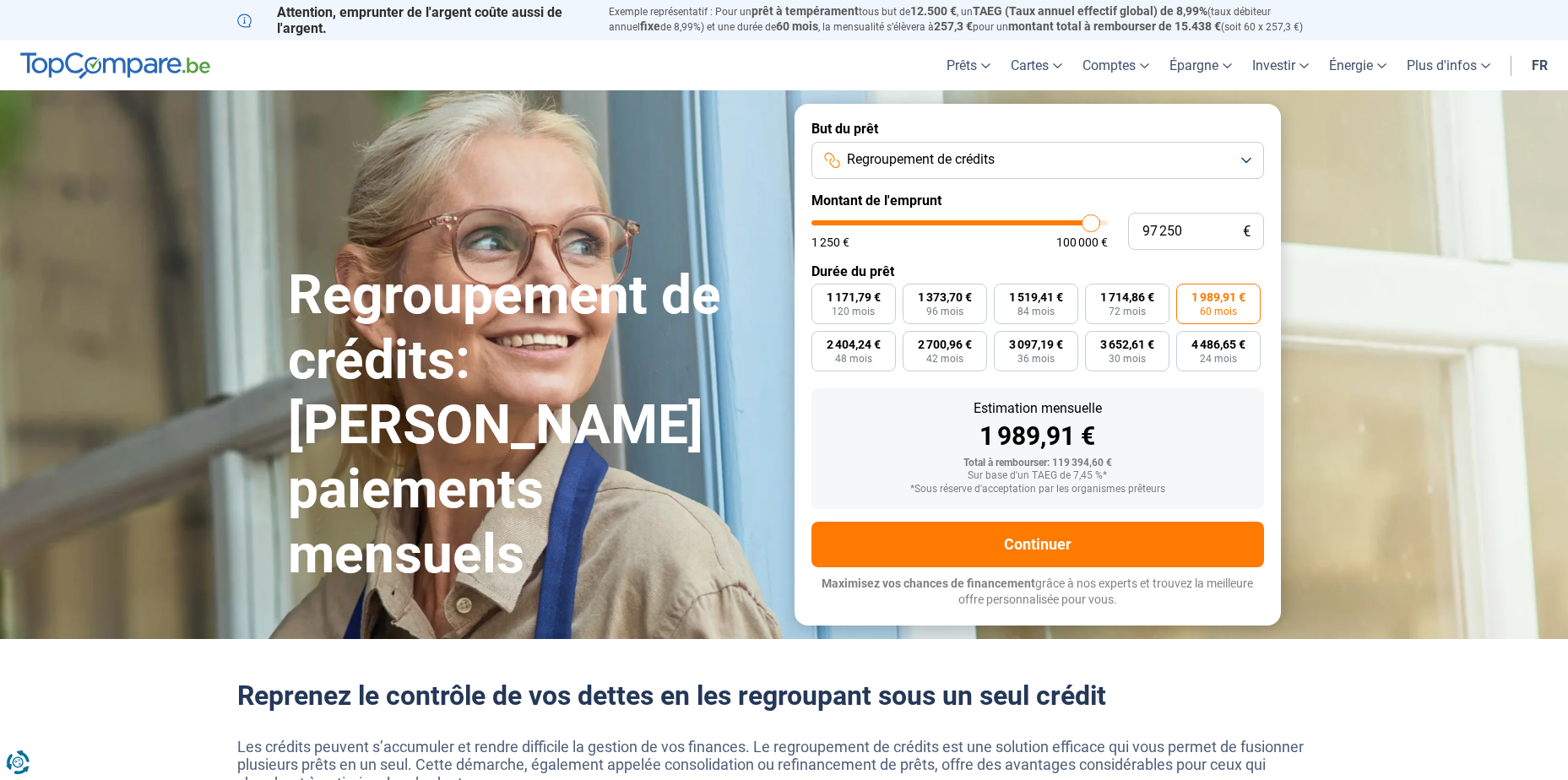
type input "96500"
type input "96 000"
type input "96000"
type input "95 750"
type input "95750"
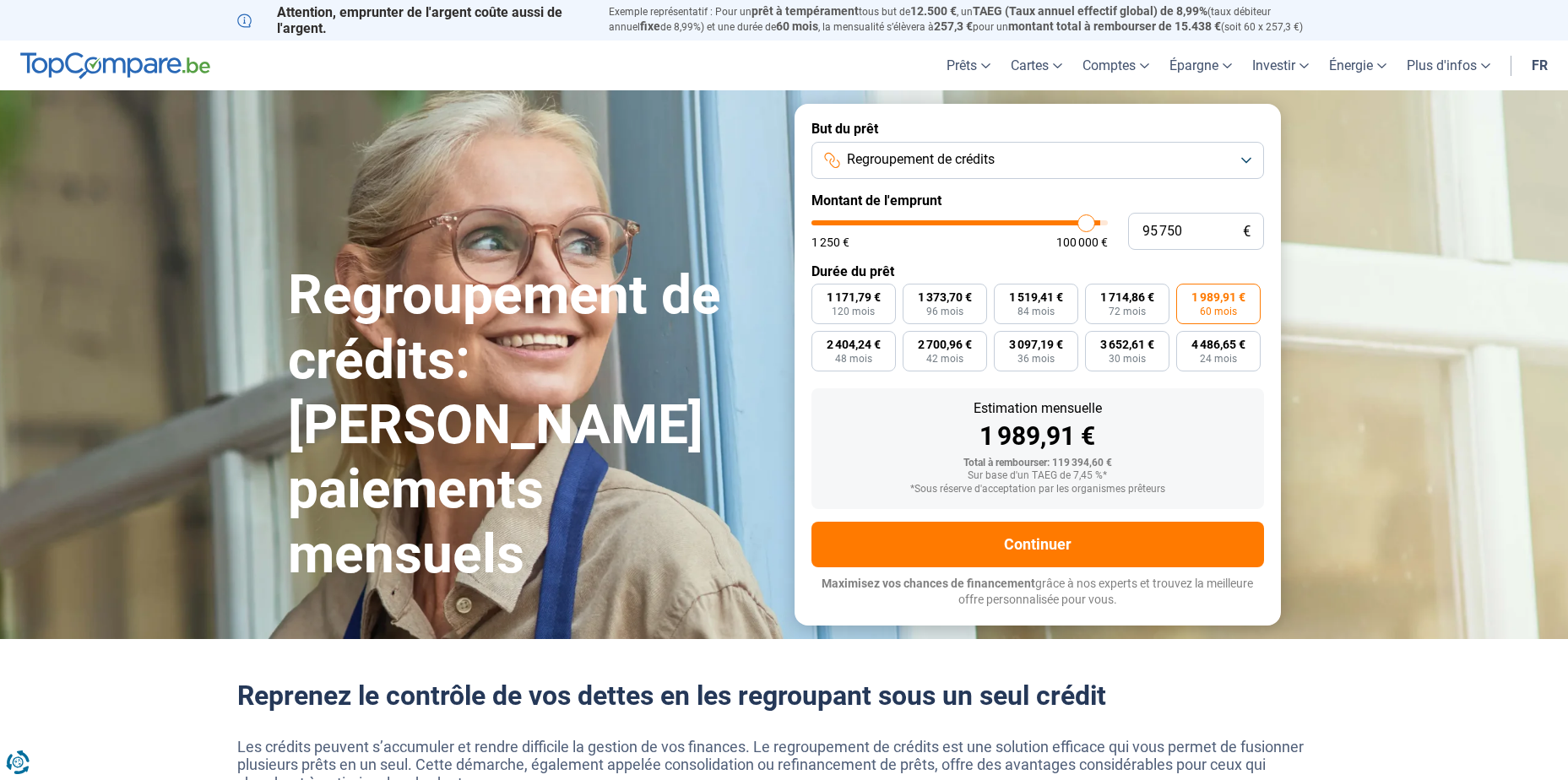
type input "95 500"
type input "95500"
type input "95 000"
type input "95000"
type input "94 750"
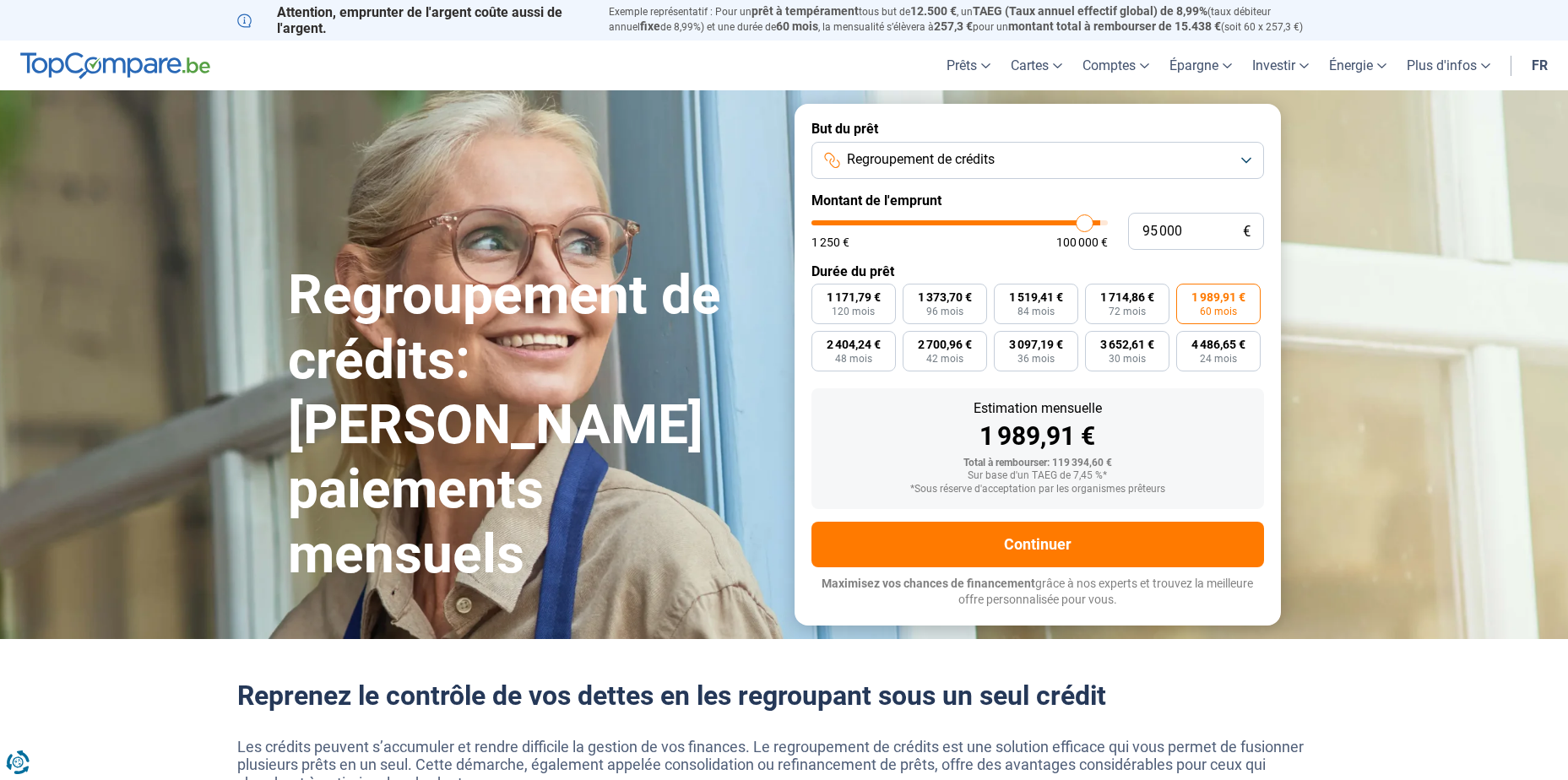
type input "94750"
type input "94 250"
type input "94250"
type input "93 500"
type input "93500"
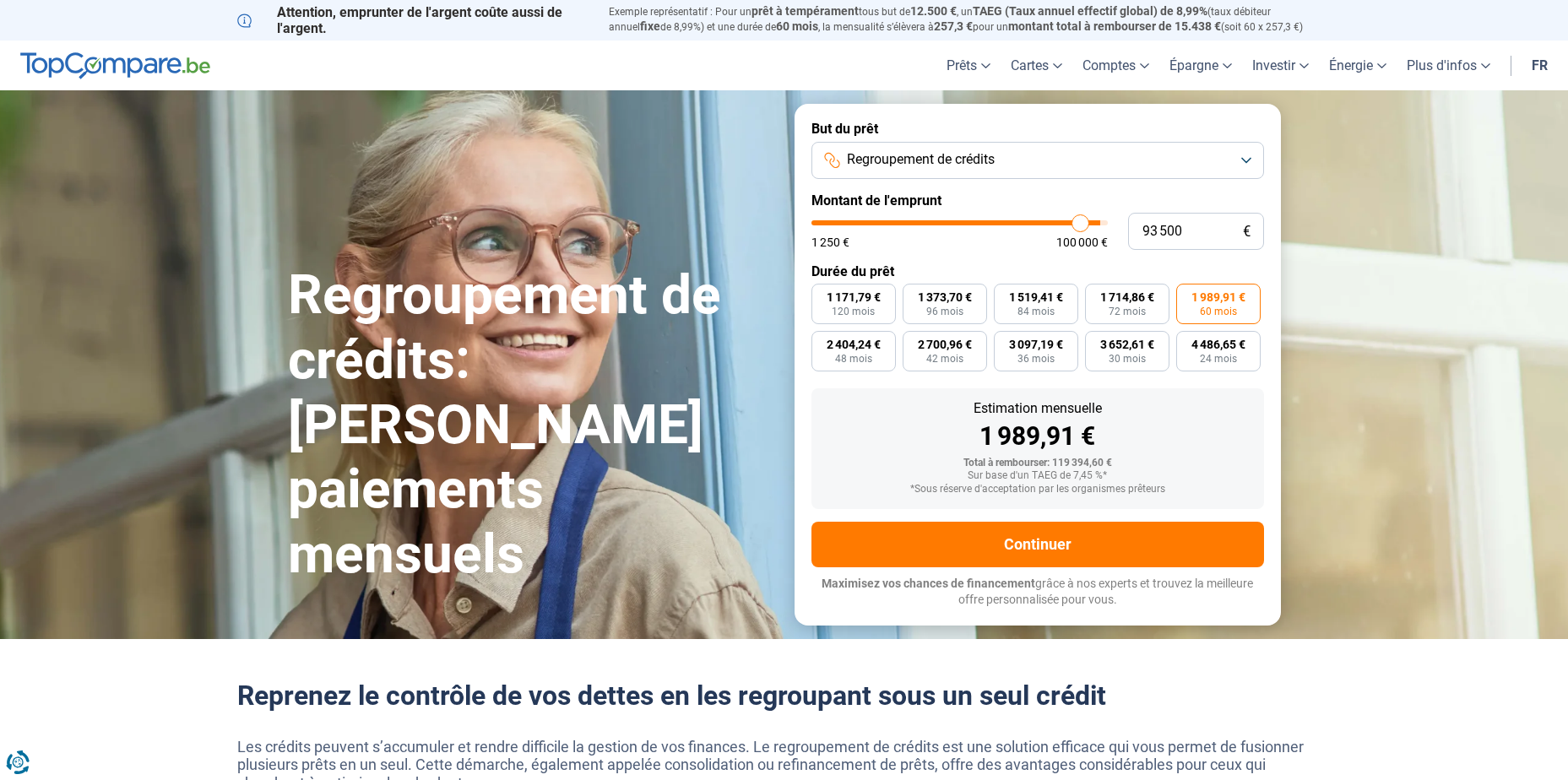
type input "92 500"
type input "92500"
type input "91 000"
type input "91000"
type input "89 000"
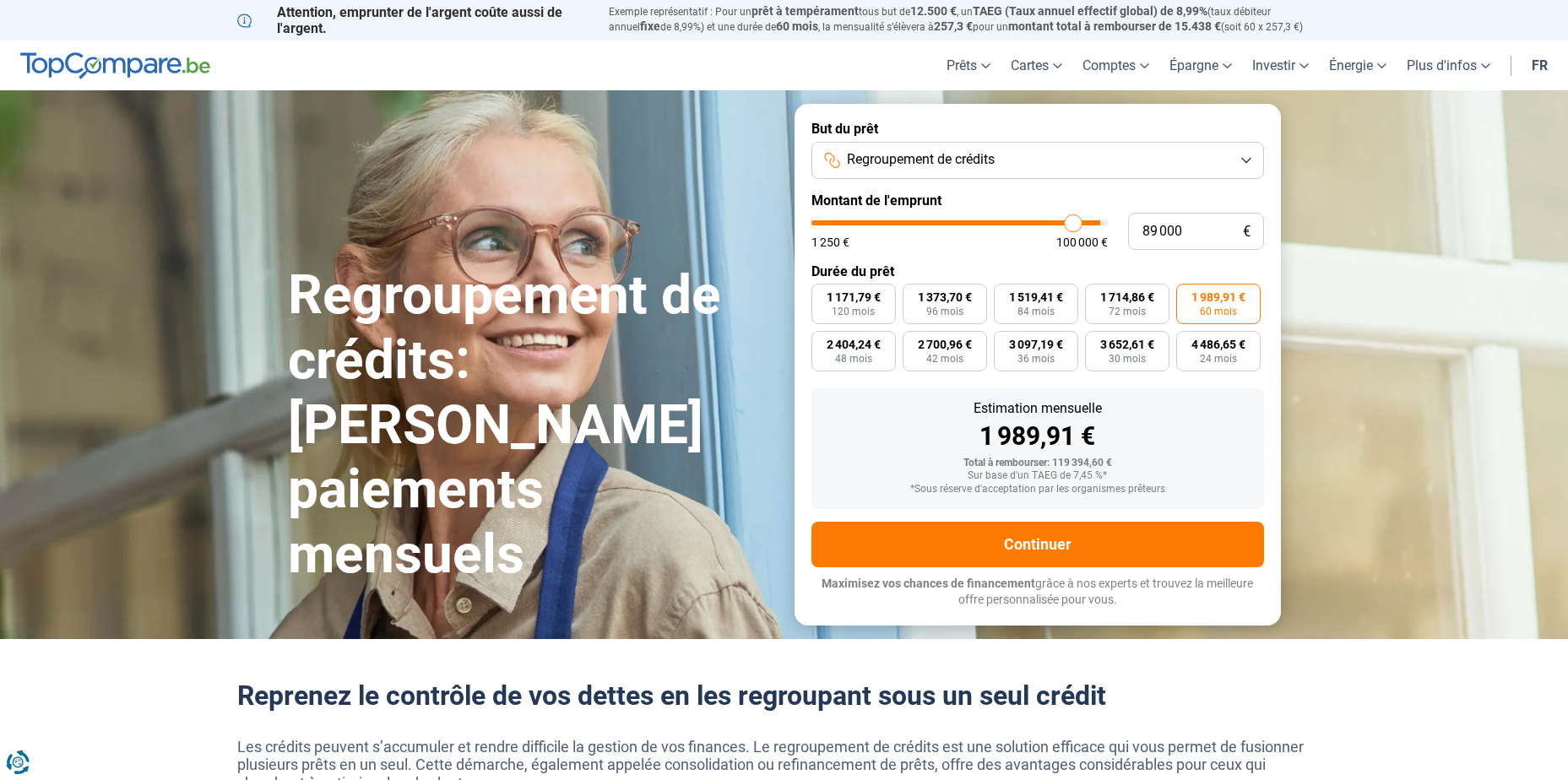
type input "89000"
type input "87 000"
type input "87000"
type input "86 500"
type input "86500"
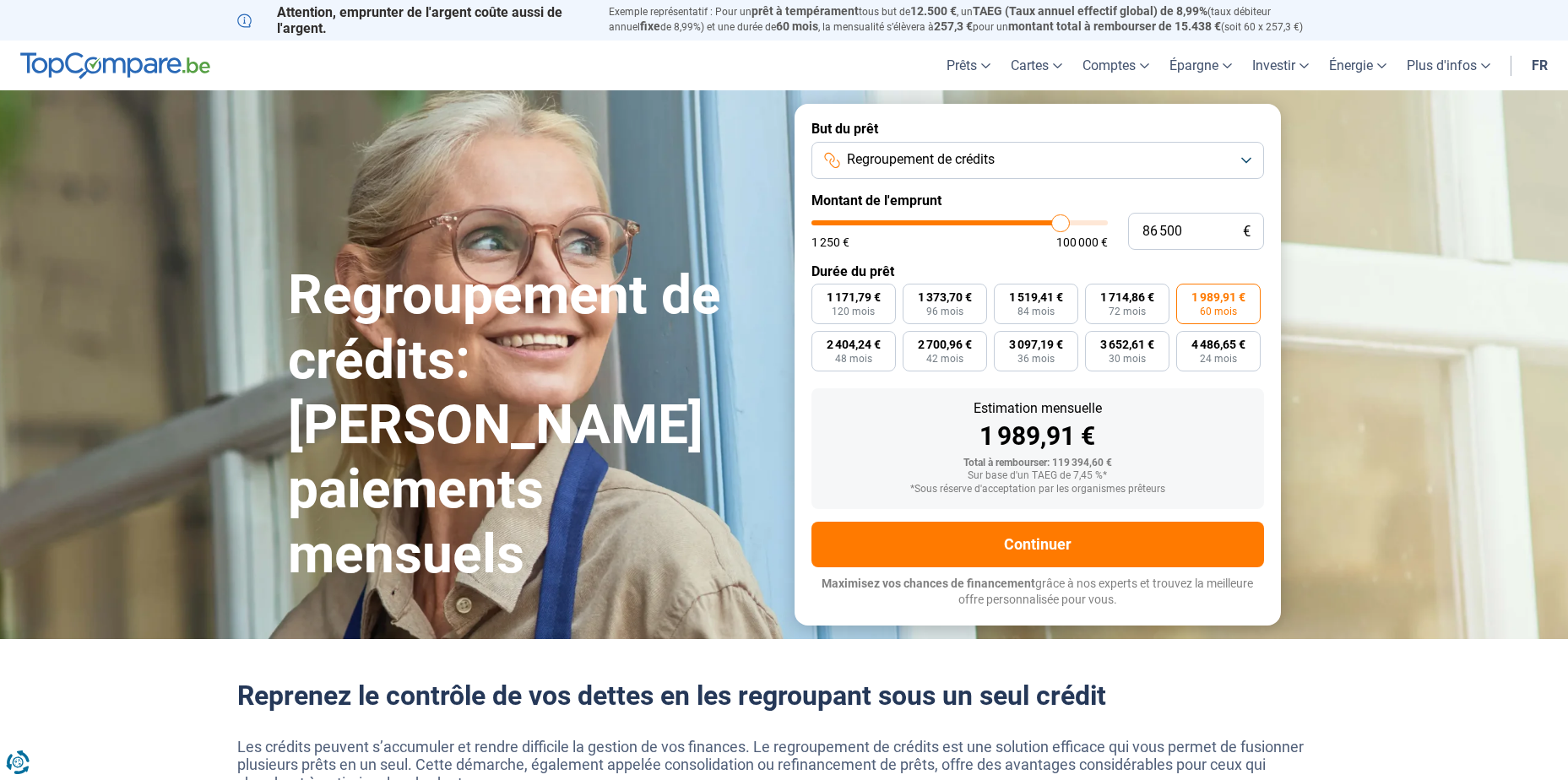
type input "85 750"
type input "85750"
type input "84 500"
type input "84500"
type input "84 250"
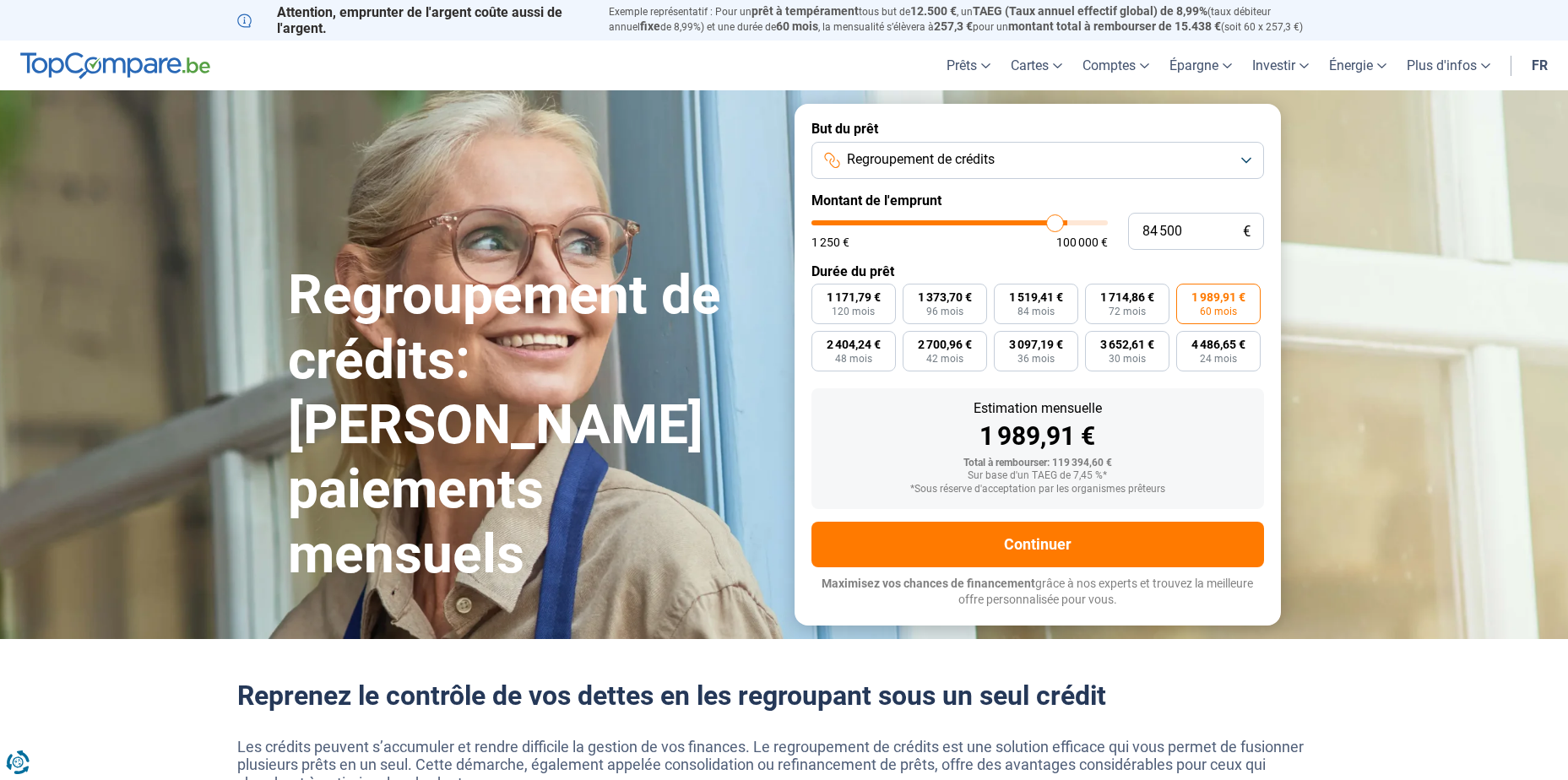
type input "84250"
type input "83 000"
type input "83000"
type input "82 750"
type input "82750"
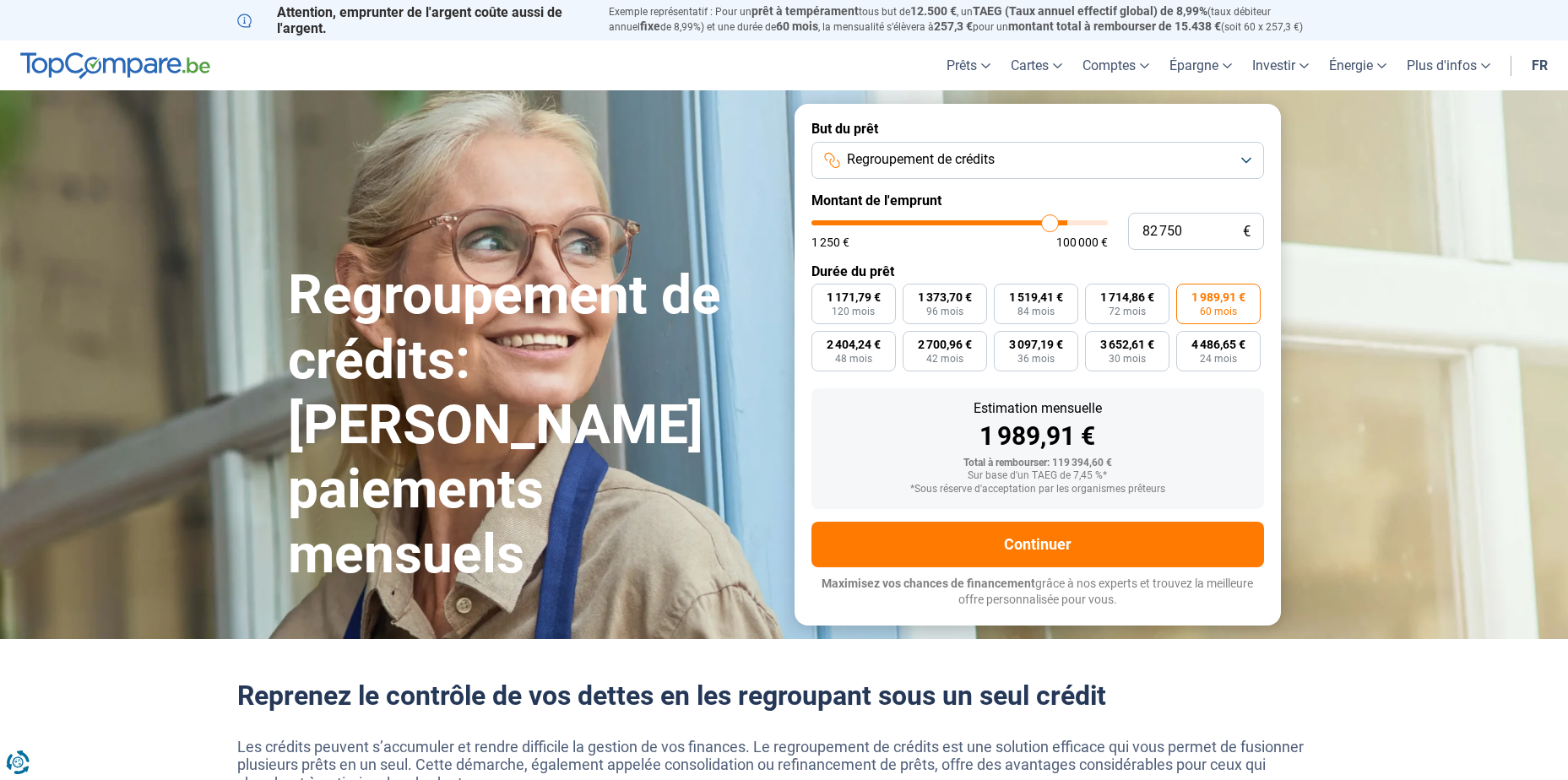
type input "82 250"
type input "82250"
type input "81 750"
type input "81750"
type input "81 250"
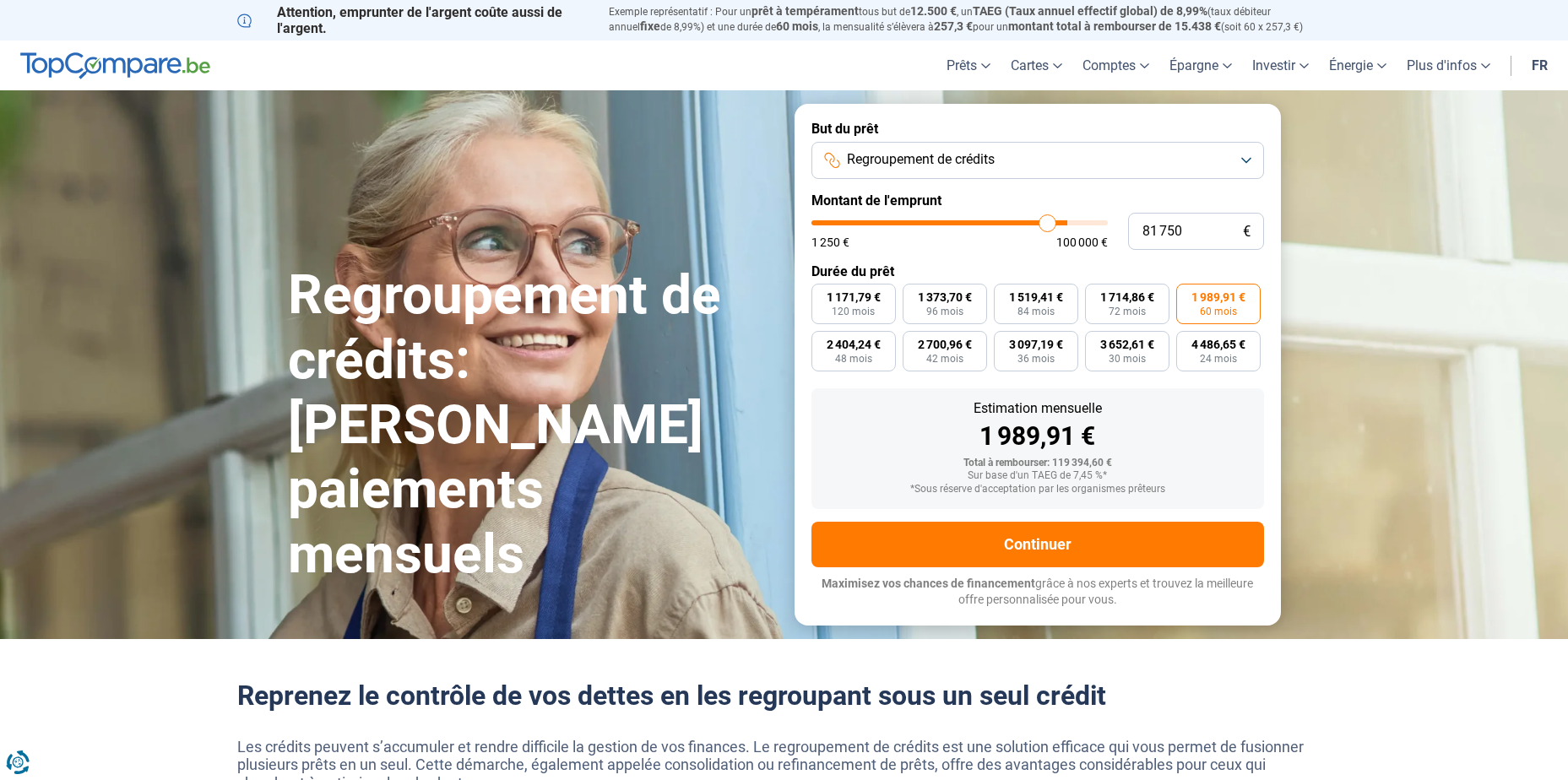
type input "81250"
type input "81 000"
type input "81000"
type input "81 250"
type input "81250"
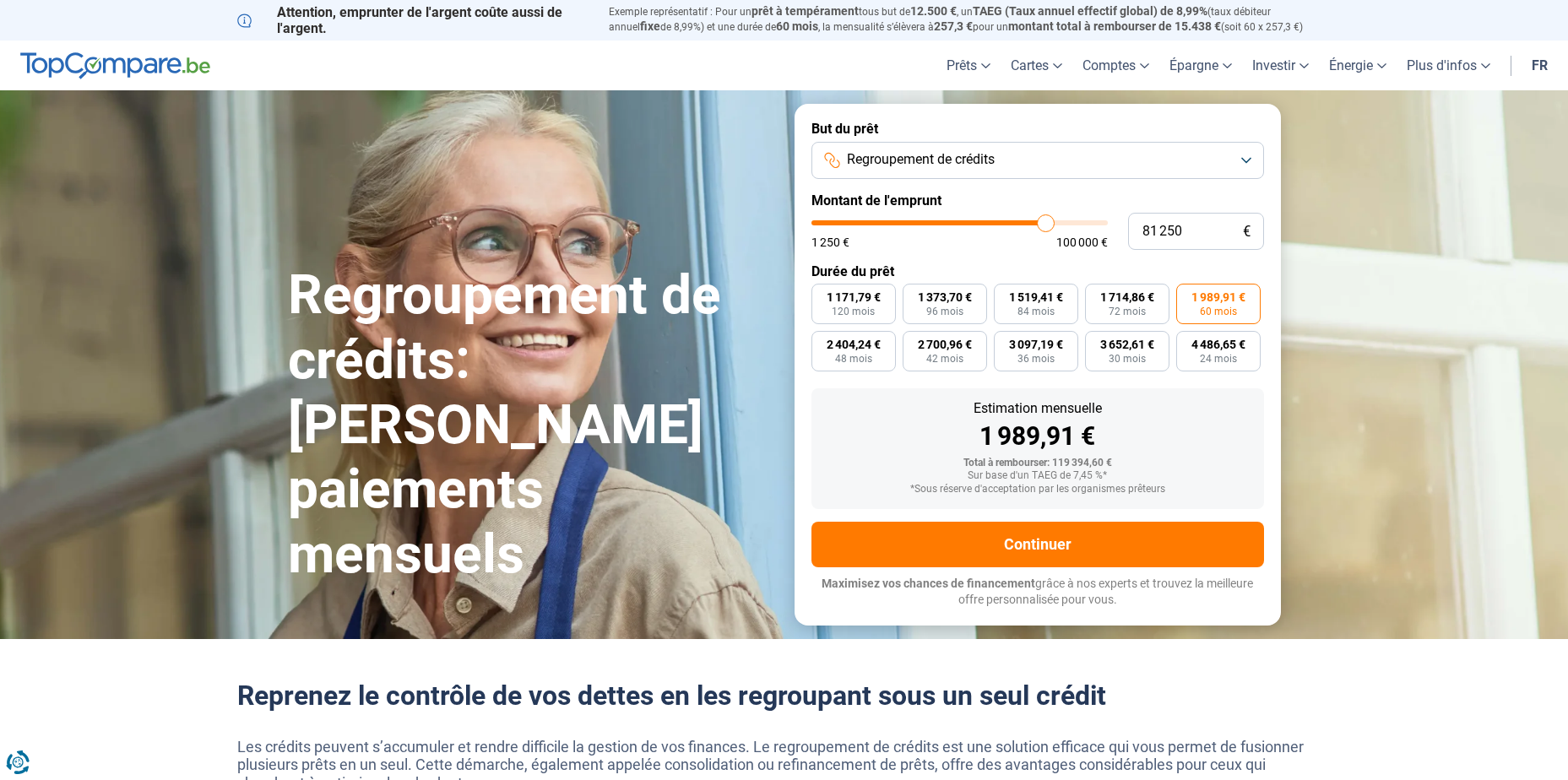
type input "81 500"
type input "81500"
type input "81 750"
type input "81750"
type input "82 250"
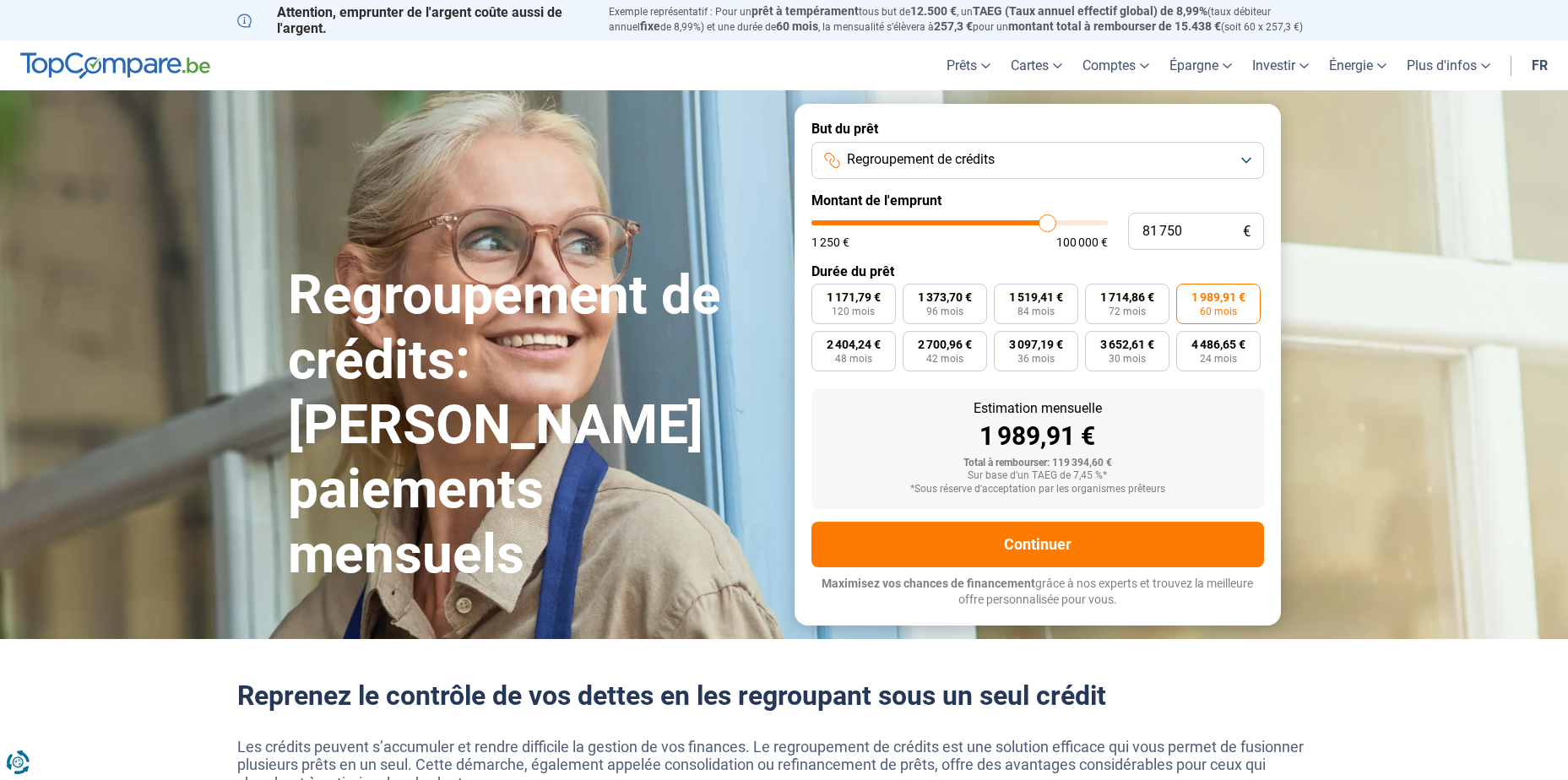
type input "82250"
type input "81 750"
type input "81750"
type input "81 000"
type input "81000"
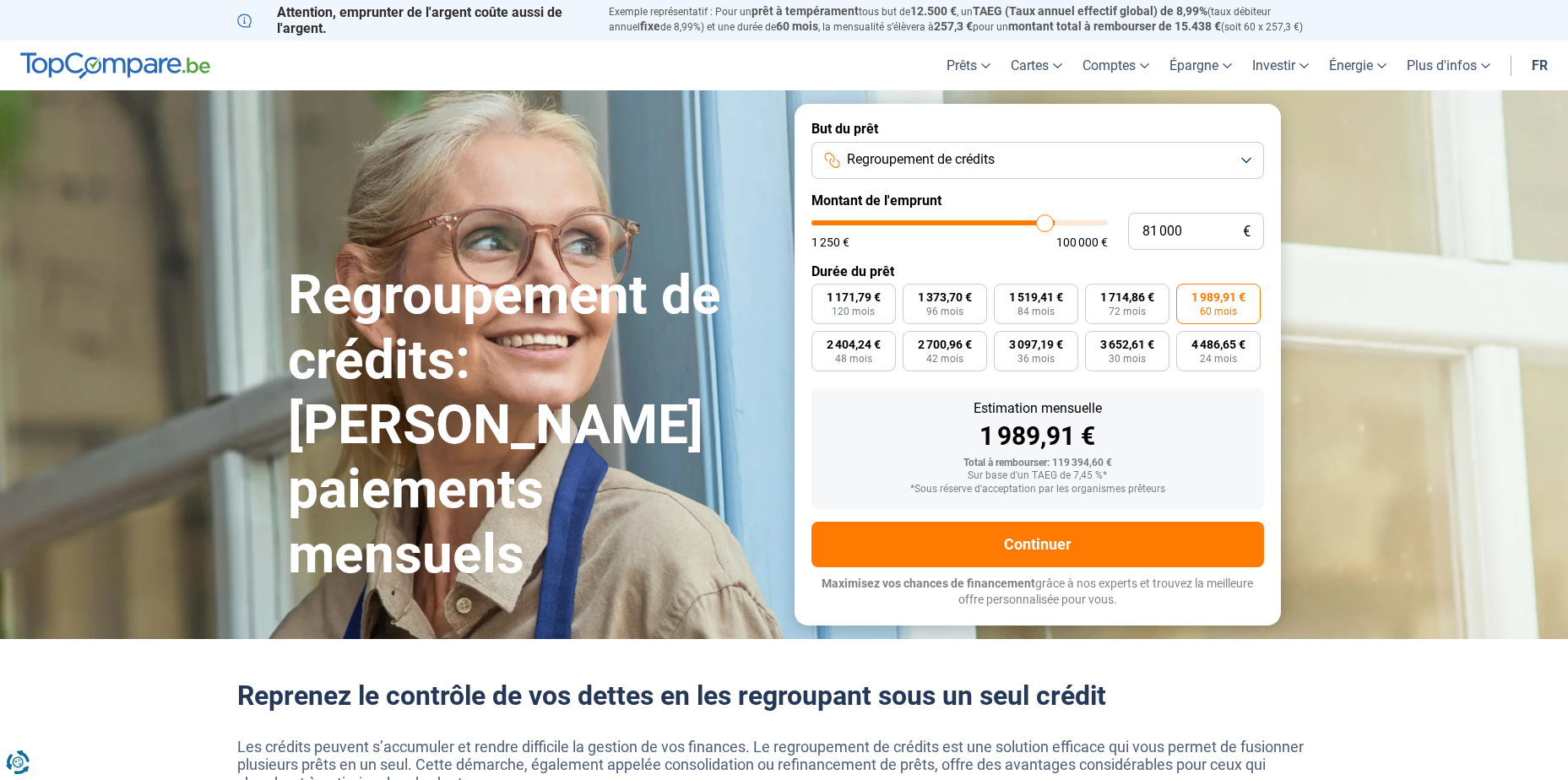
type input "80 250"
type input "80250"
type input "80 000"
type input "80000"
type input "79 500"
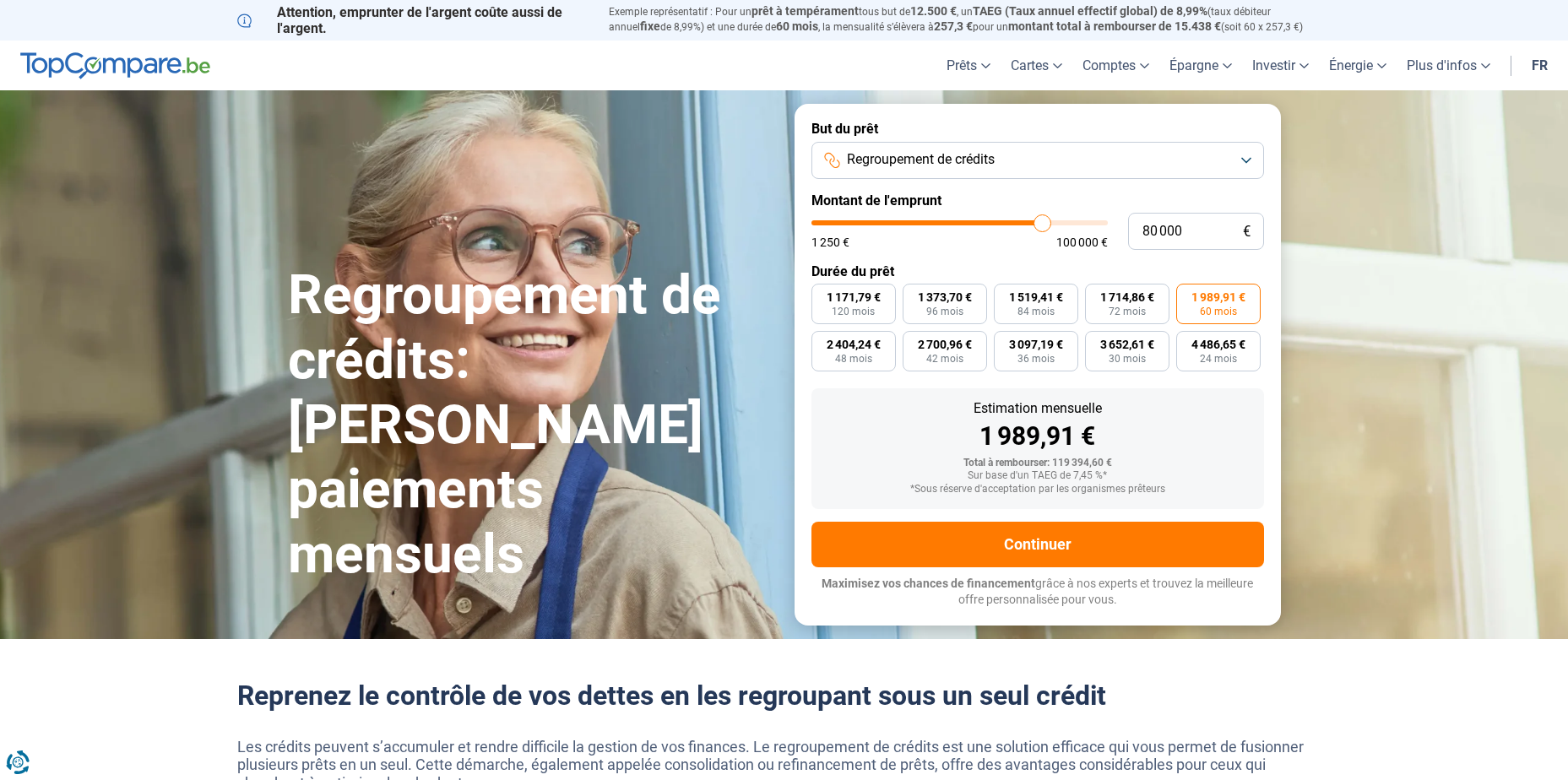
type input "79500"
type input "79 250"
type input "79250"
type input "78 500"
type input "78500"
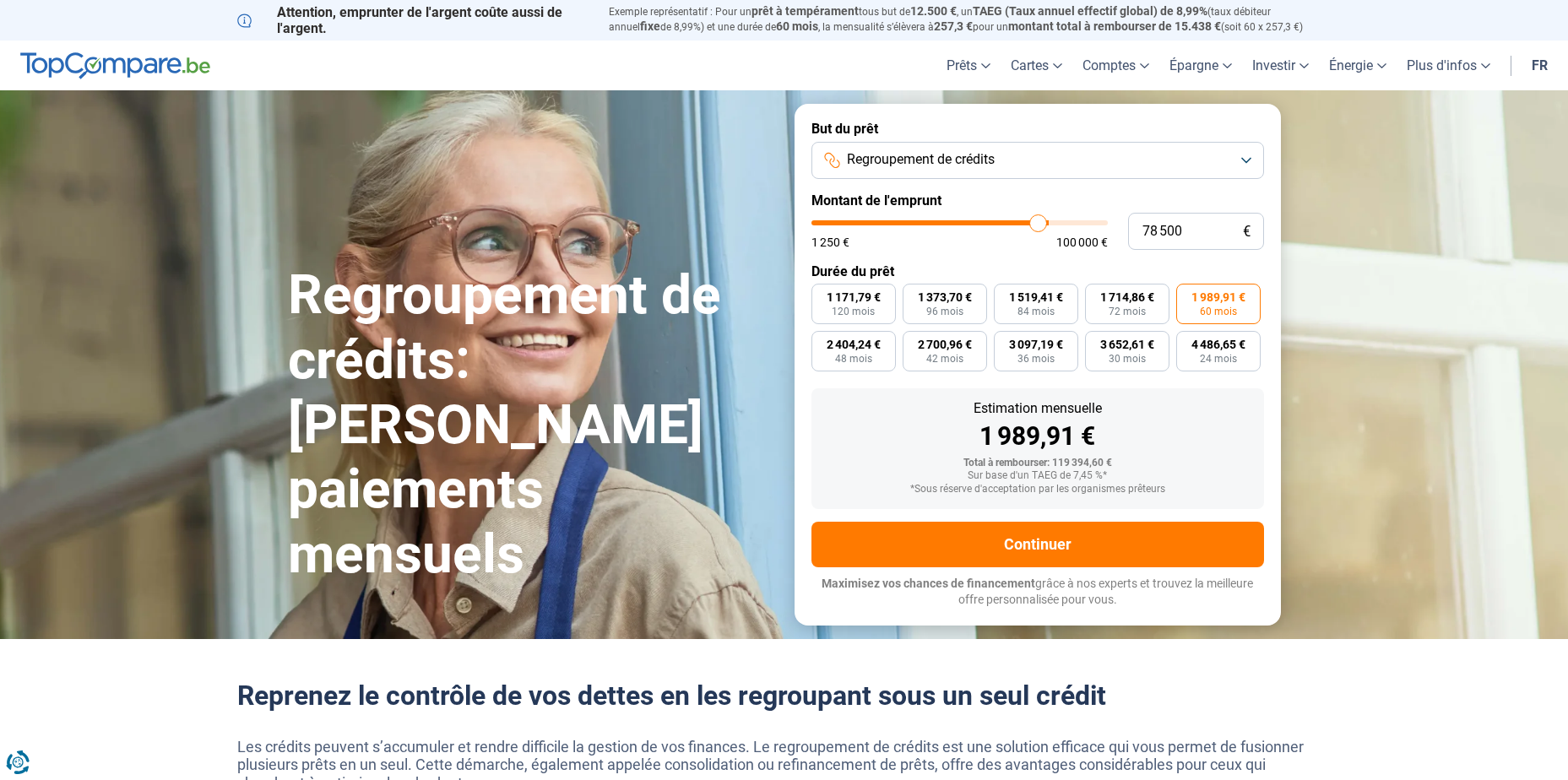
type input "78 250"
type input "78250"
type input "77 750"
type input "77750"
type input "78 000"
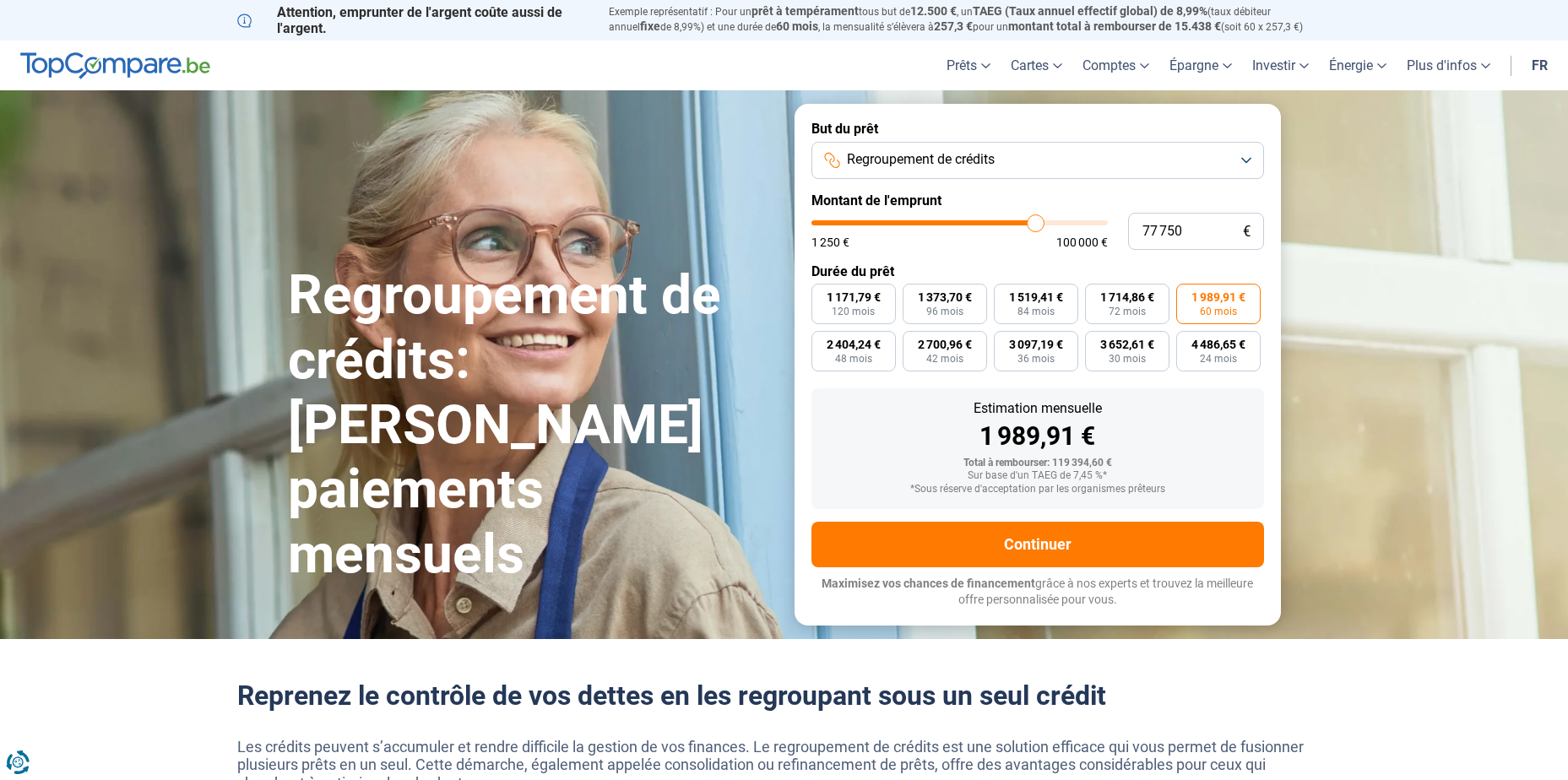
type input "78000"
type input "78 250"
type input "78250"
type input "78 500"
type input "78500"
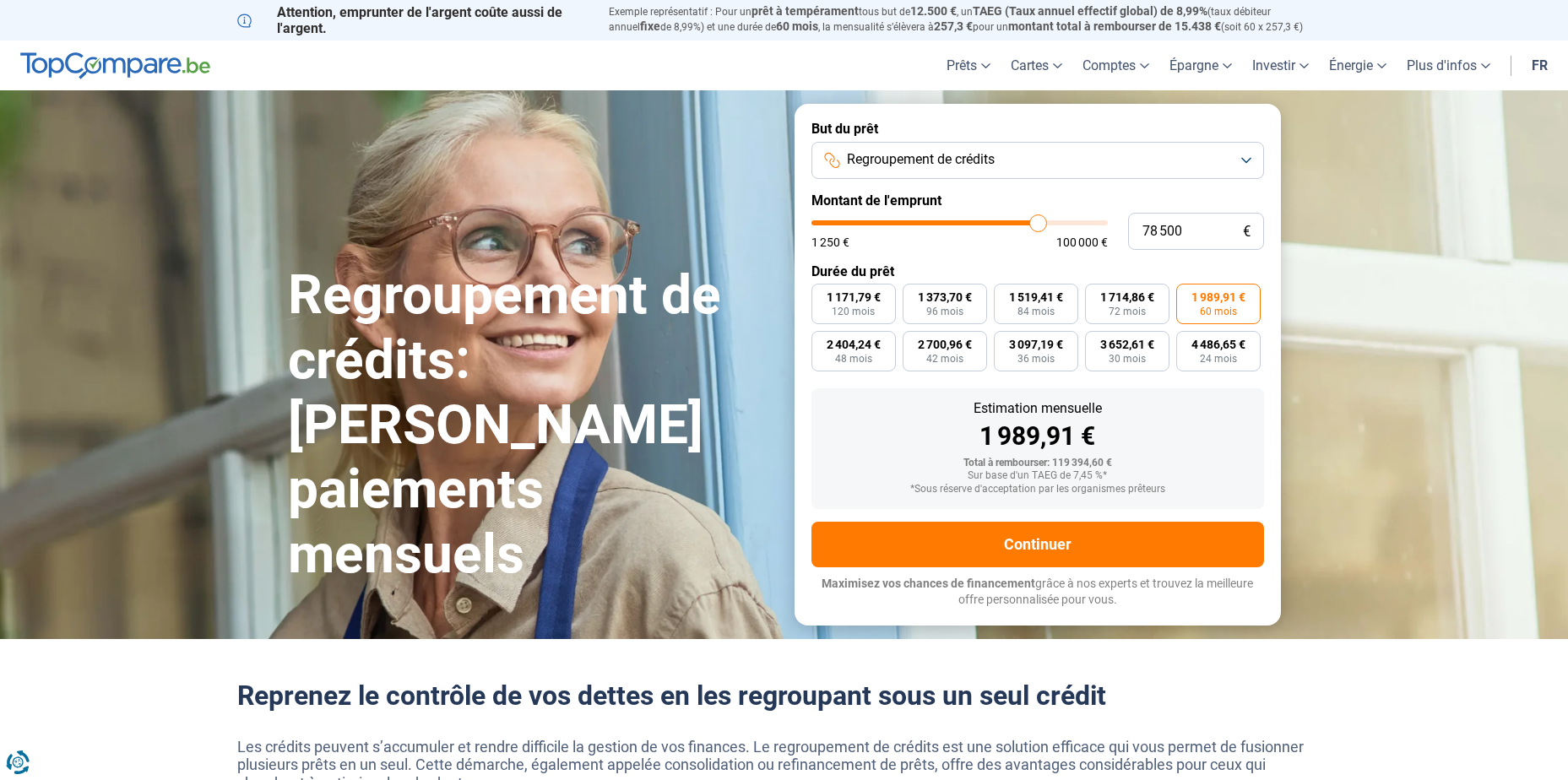
type input "78 750"
type input "78750"
type input "79 250"
drag, startPoint x: 1102, startPoint y: 219, endPoint x: 1042, endPoint y: 228, distance: 60.7
click at [1042, 226] on input "range" at bounding box center [960, 223] width 296 height 5
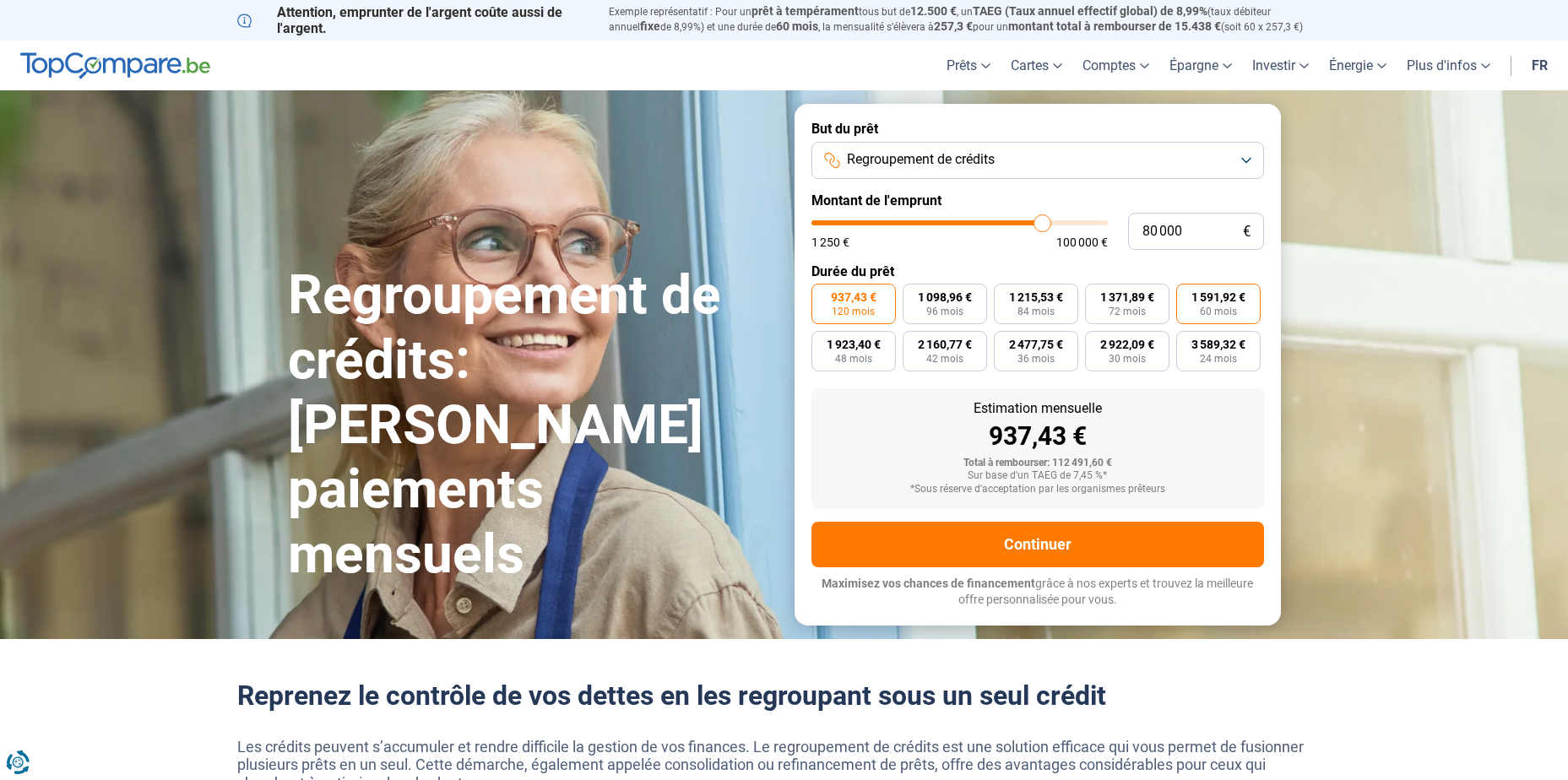
click at [1214, 303] on span "1 591,92 €" at bounding box center [1218, 297] width 54 height 12
click at [1187, 295] on input "1 591,92 € 60 mois" at bounding box center [1181, 289] width 11 height 11
